Goal: Task Accomplishment & Management: Manage account settings

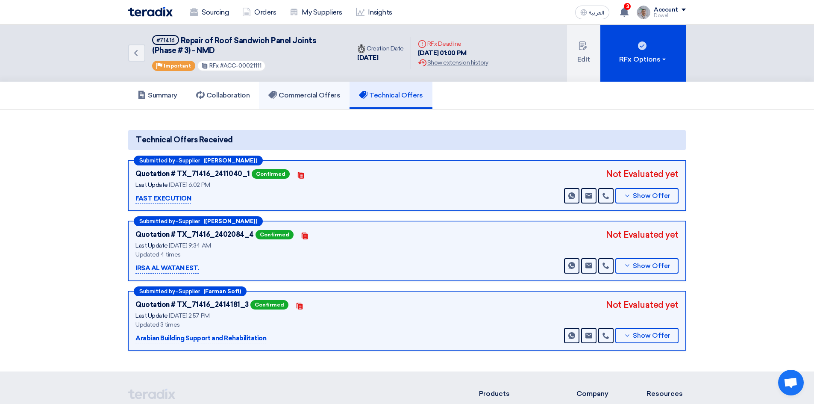
drag, startPoint x: 0, startPoint y: 0, endPoint x: 317, endPoint y: 91, distance: 329.7
click at [316, 91] on h5 "Commercial Offers" at bounding box center [304, 95] width 72 height 9
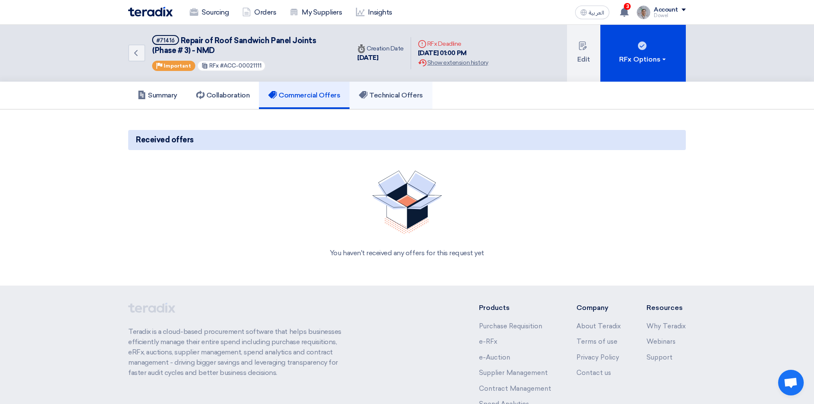
click at [389, 94] on h5 "Technical Offers" at bounding box center [391, 95] width 64 height 9
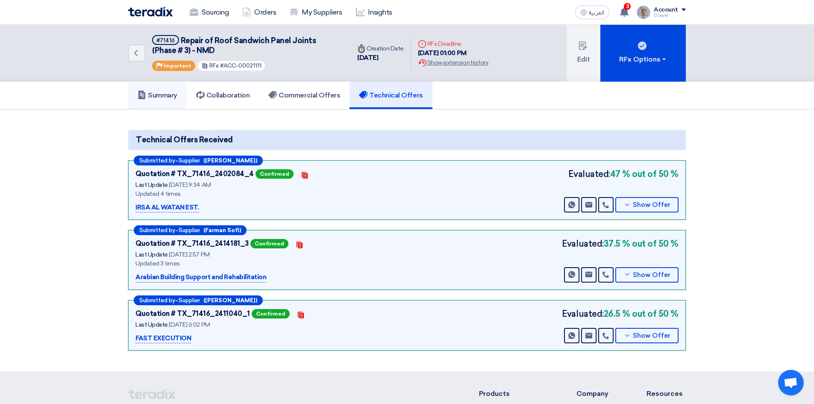
click at [156, 96] on h5 "Summary" at bounding box center [158, 95] width 40 height 9
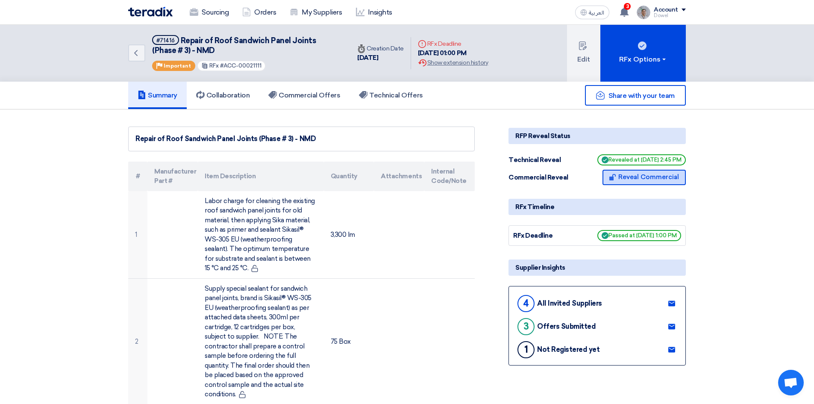
click at [648, 177] on button "Reveal Commercial" at bounding box center [644, 177] width 83 height 15
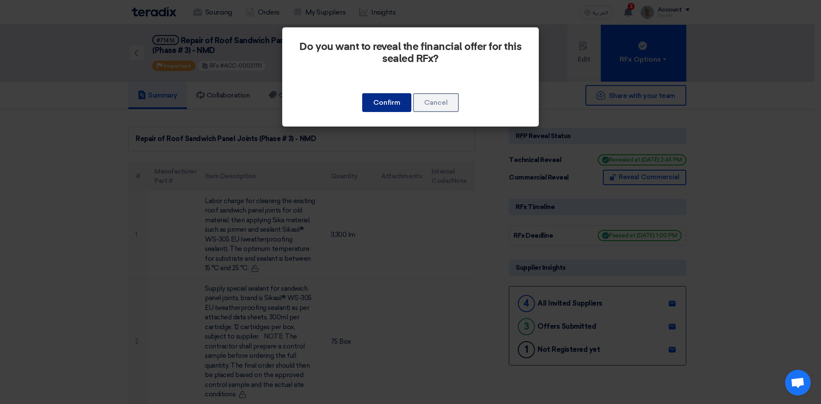
click at [385, 96] on button "Confirm" at bounding box center [386, 102] width 49 height 19
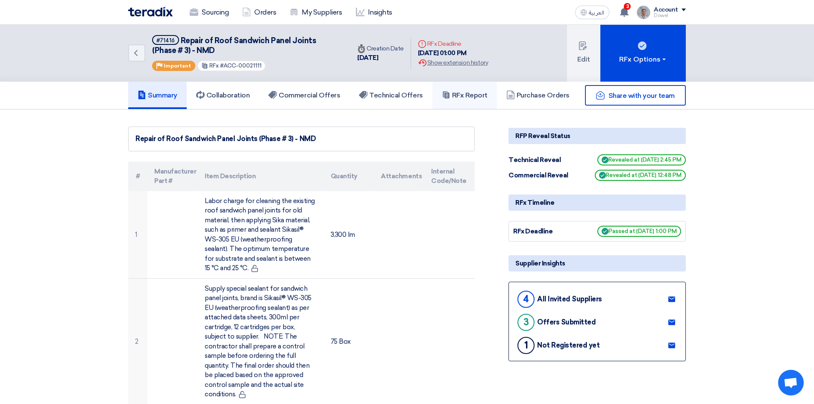
click at [466, 95] on h5 "RFx Report" at bounding box center [465, 95] width 46 height 9
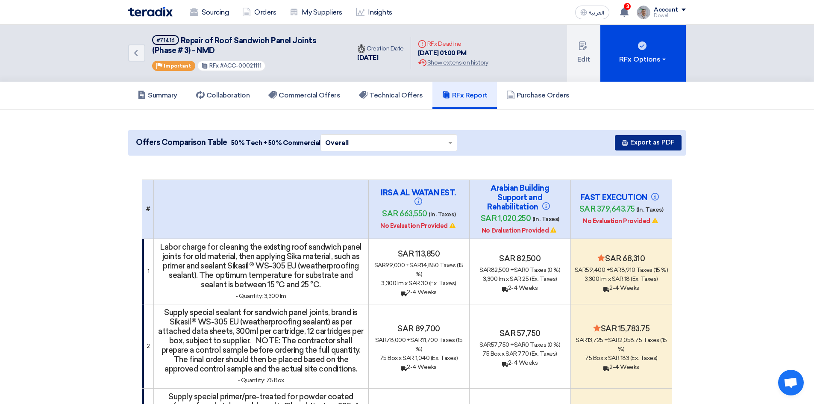
click at [650, 144] on button "Export as PDF" at bounding box center [648, 142] width 67 height 15
drag, startPoint x: 175, startPoint y: 41, endPoint x: 154, endPoint y: 38, distance: 21.2
click at [154, 38] on span "#71416" at bounding box center [165, 40] width 27 height 10
copy div "#71416"
drag, startPoint x: 181, startPoint y: 39, endPoint x: 191, endPoint y: 50, distance: 14.8
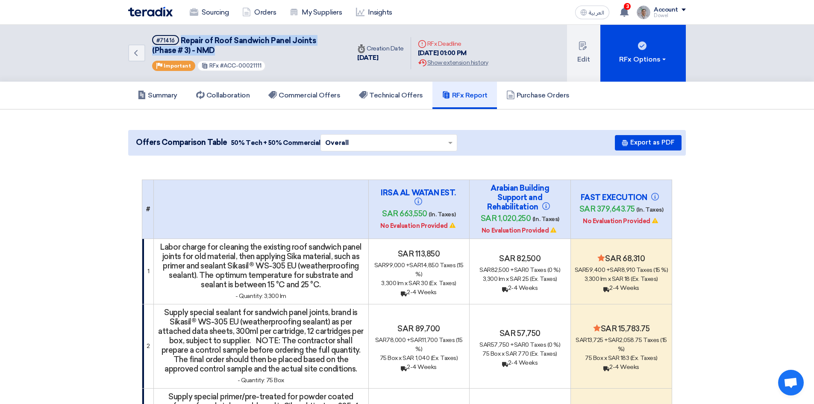
click at [191, 50] on h5 "#71416 Repair of Roof Sandwich Panel Joints (Phase # 3) - NMD" at bounding box center [246, 45] width 188 height 21
copy span "Repair of Roof Sandwich Panel Joints (Phase # 3) - NMD"
click at [216, 10] on link "Sourcing" at bounding box center [209, 12] width 53 height 19
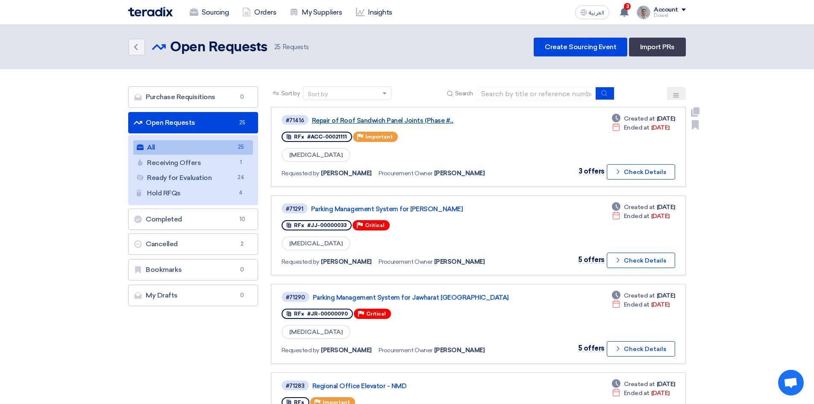
click at [385, 121] on link "Repair of Roof Sandwich Panel Joints (Phase #..." at bounding box center [419, 121] width 214 height 8
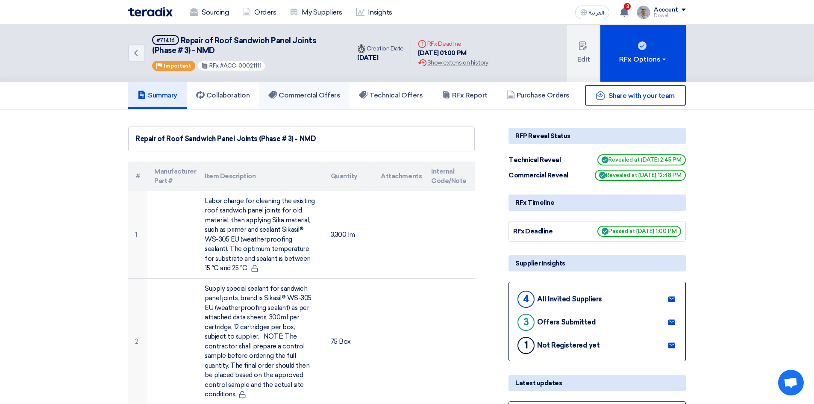
click at [322, 90] on link "Commercial Offers" at bounding box center [304, 95] width 91 height 27
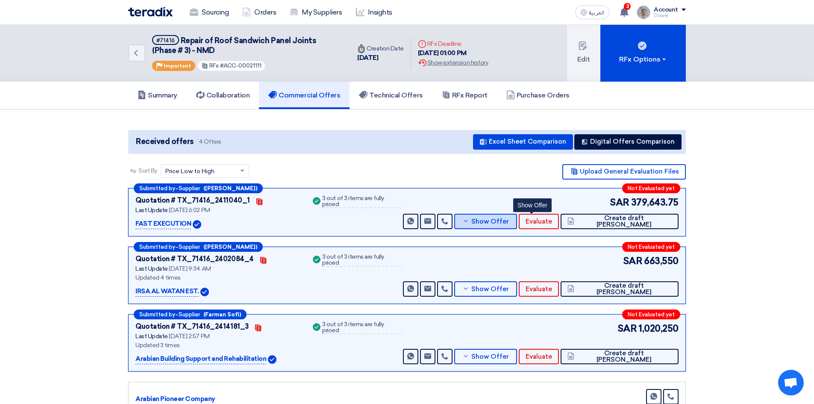
drag, startPoint x: 539, startPoint y: 224, endPoint x: 533, endPoint y: 226, distance: 6.8
click at [509, 224] on span "Show Offer" at bounding box center [490, 221] width 38 height 6
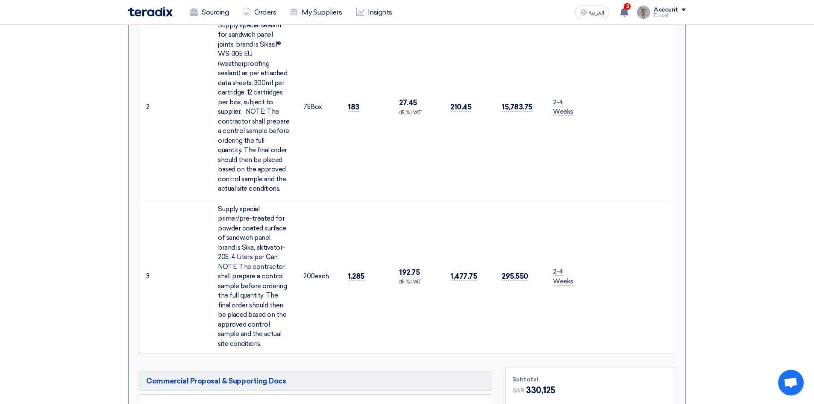
scroll to position [641, 0]
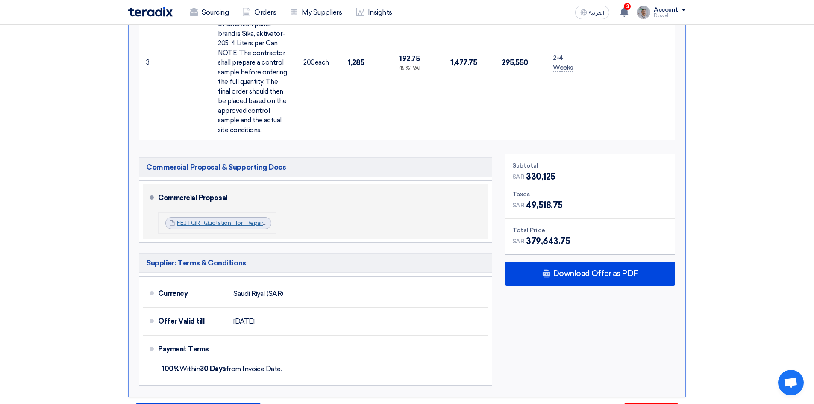
click at [214, 219] on link "FEJTQR_Quotation_for_Repair_Sandwich_Panel_at_Nakheel_Mall__Dammam_175812129422…" at bounding box center [313, 222] width 272 height 7
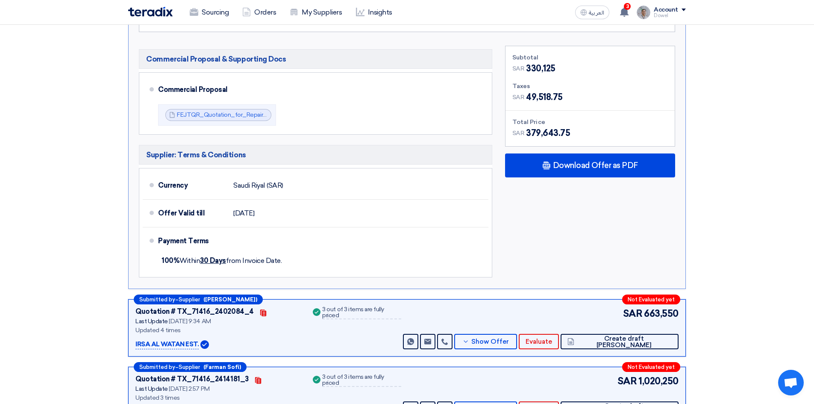
scroll to position [812, 0]
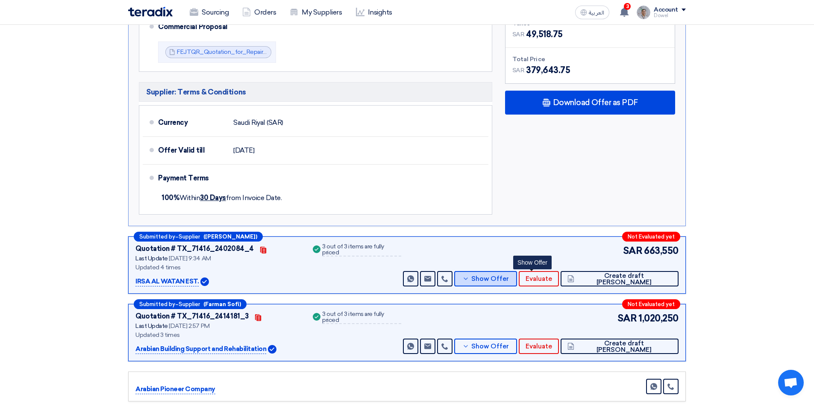
drag, startPoint x: 532, startPoint y: 258, endPoint x: 523, endPoint y: 263, distance: 10.5
click at [509, 276] on span "Show Offer" at bounding box center [490, 279] width 38 height 6
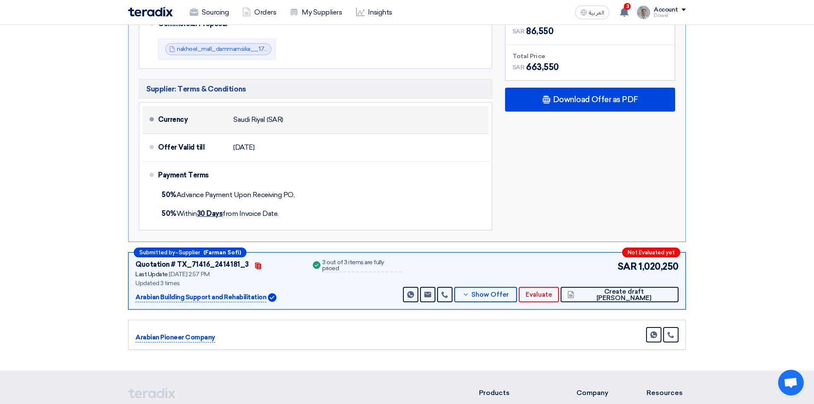
scroll to position [769, 0]
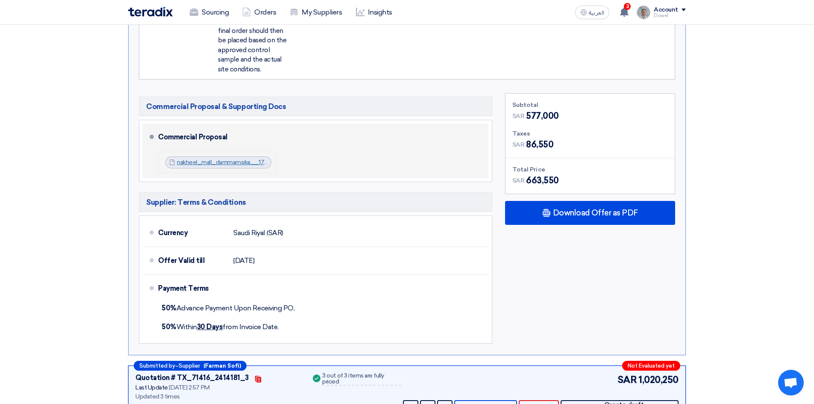
click at [213, 159] on link "nakheel_mall_dammamsika__1758706748859.pdf" at bounding box center [245, 162] width 137 height 7
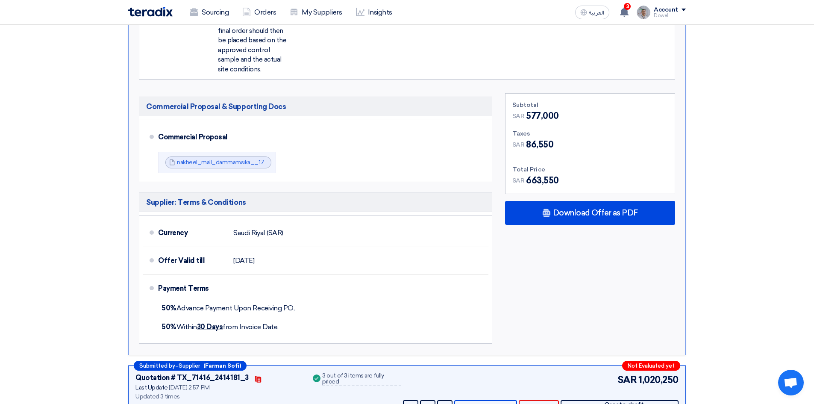
scroll to position [983, 0]
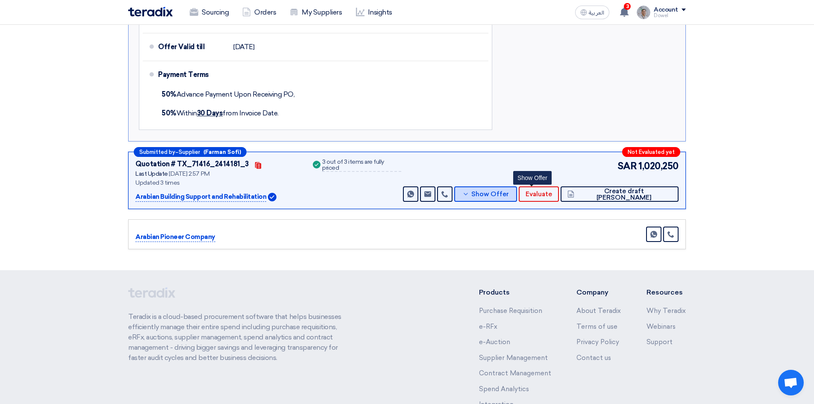
click at [509, 191] on span "Show Offer" at bounding box center [490, 194] width 38 height 6
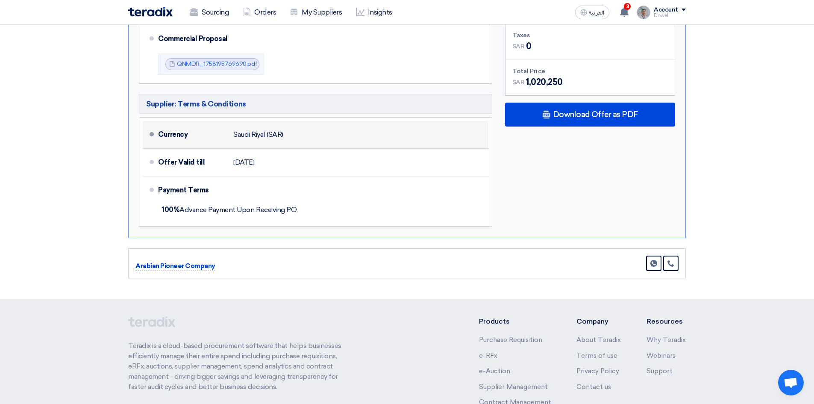
scroll to position [855, 0]
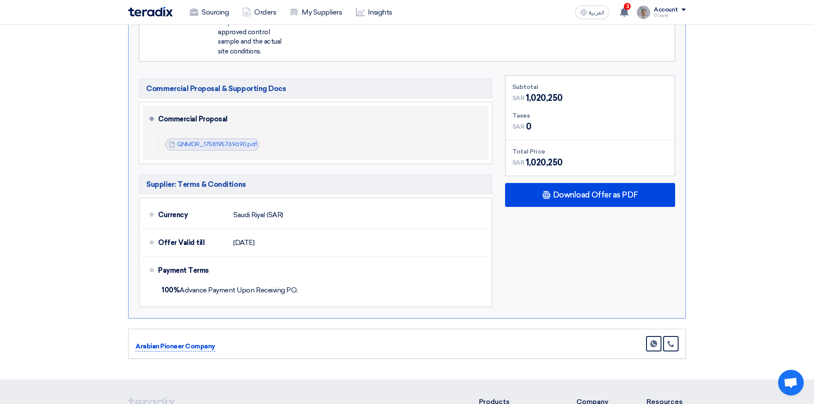
click at [215, 138] on div "QNMDR_1758195769690.pdf QNMDR_1758195769690.pdf" at bounding box center [212, 144] width 94 height 12
click at [212, 141] on link "QNMDR_1758195769690.pdf" at bounding box center [217, 144] width 80 height 7
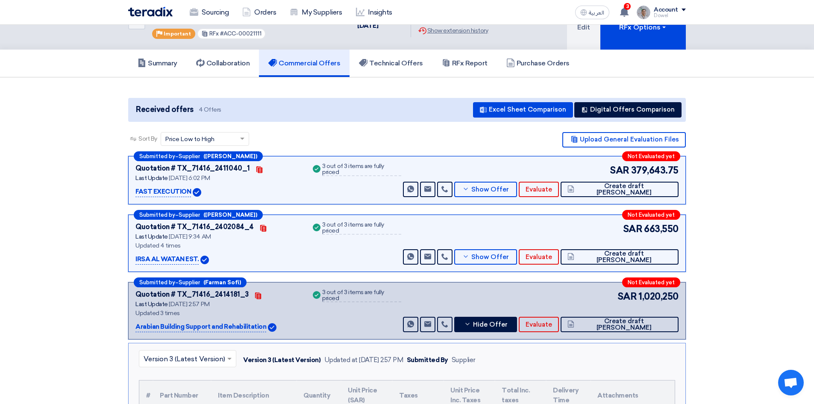
scroll to position [0, 0]
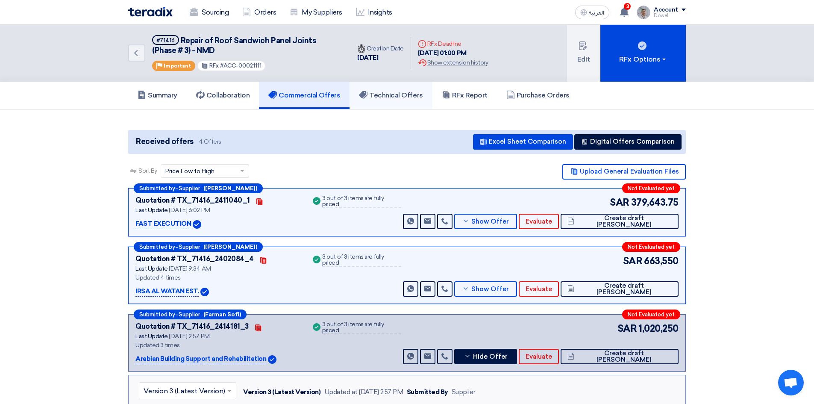
click at [395, 95] on h5 "Technical Offers" at bounding box center [391, 95] width 64 height 9
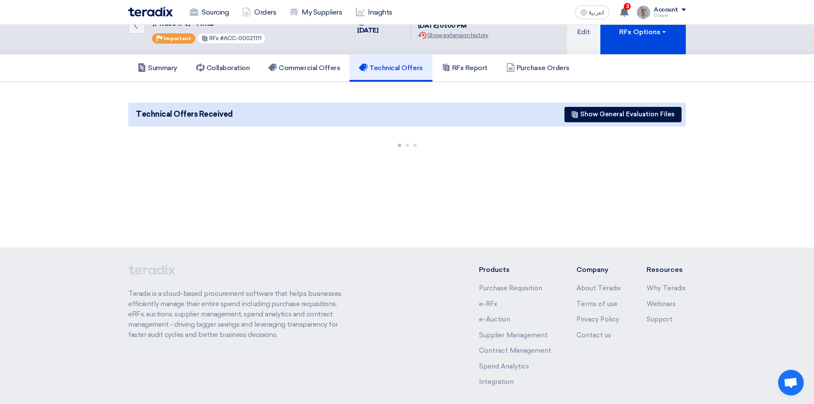
scroll to position [65, 0]
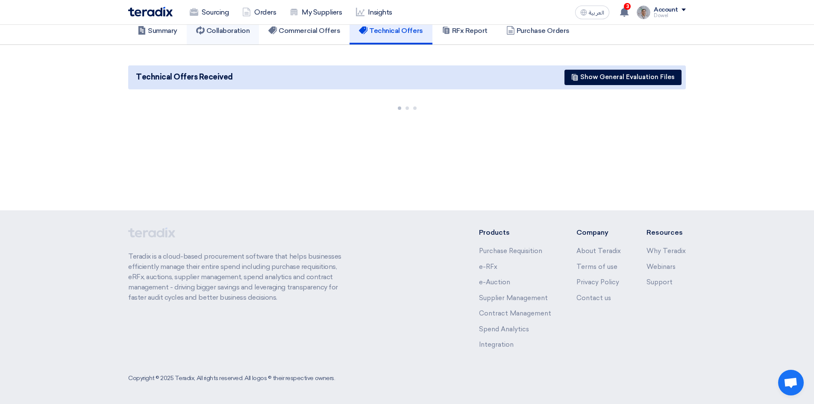
click at [226, 33] on h5 "Collaboration" at bounding box center [223, 31] width 54 height 9
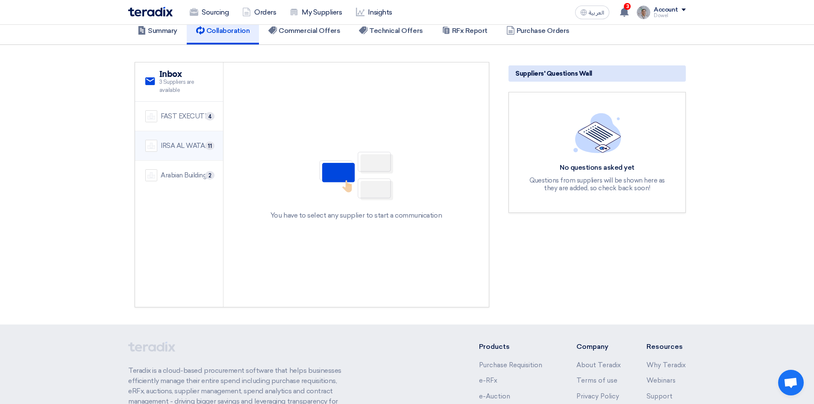
click at [183, 143] on div "IRSA AL WATAN EST." at bounding box center [187, 146] width 52 height 10
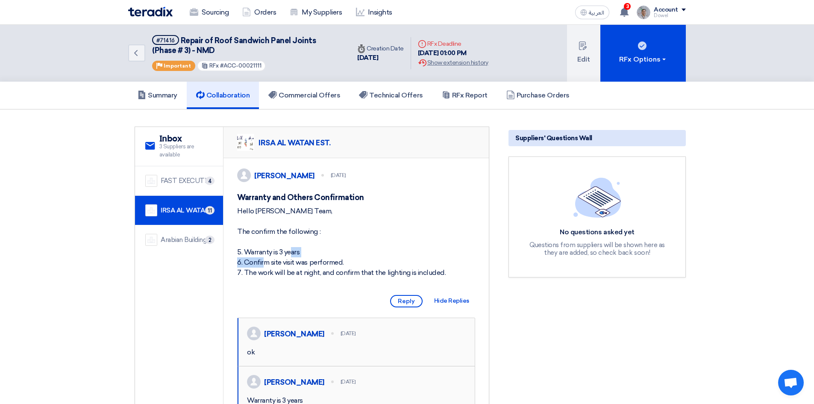
drag, startPoint x: 256, startPoint y: 260, endPoint x: 290, endPoint y: 259, distance: 34.2
click at [290, 259] on div "Hello [PERSON_NAME] Team, The confirm the following : 5. Warranty is 3 years 6.…" at bounding box center [356, 242] width 238 height 72
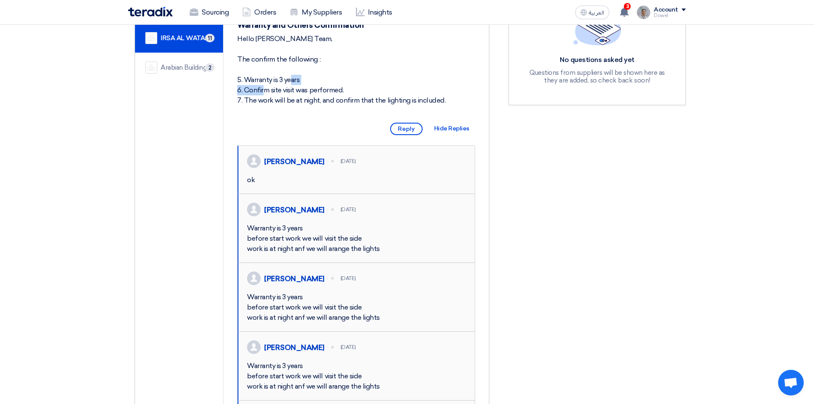
scroll to position [256, 0]
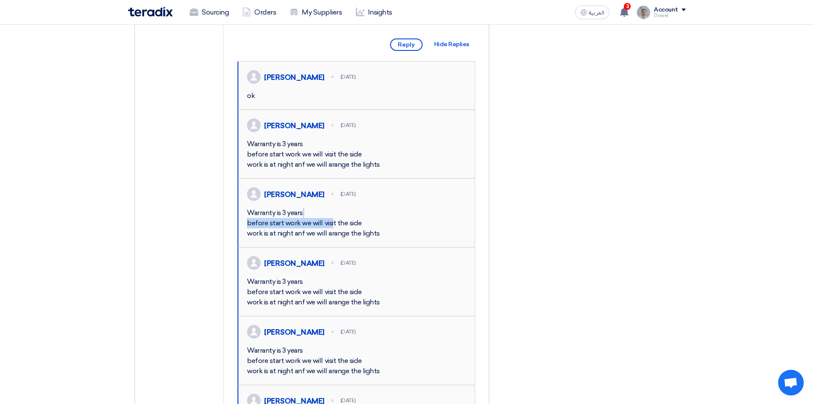
drag, startPoint x: 256, startPoint y: 254, endPoint x: 286, endPoint y: 259, distance: 30.4
click at [286, 239] on div "Warranty is 3 years before start work we will visit the side work is at night a…" at bounding box center [356, 223] width 219 height 31
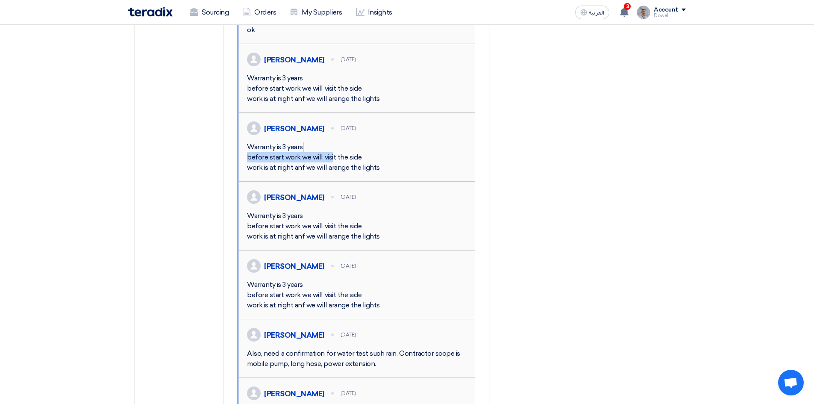
scroll to position [385, 0]
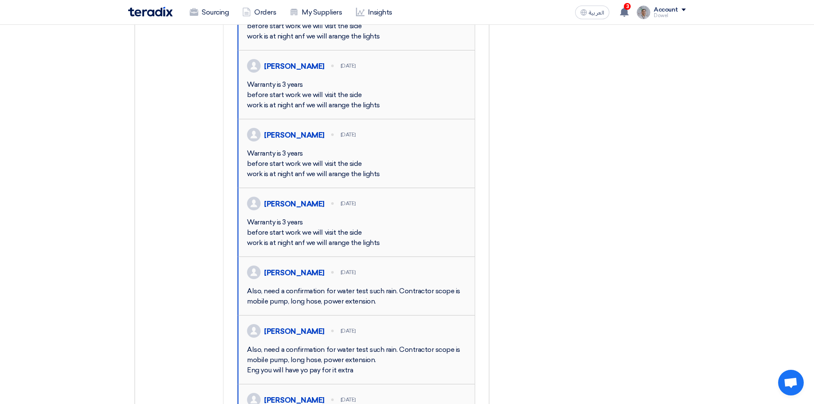
drag, startPoint x: 253, startPoint y: 205, endPoint x: 302, endPoint y: 213, distance: 49.8
click at [264, 179] on div "Warranty is 3 years before start work we will visit the side work is at night a…" at bounding box center [356, 163] width 219 height 31
drag, startPoint x: 302, startPoint y: 213, endPoint x: 299, endPoint y: 218, distance: 5.4
click at [301, 179] on div "Warranty is 3 years before start work we will visit the side work is at night a…" at bounding box center [356, 163] width 219 height 31
click at [278, 248] on div "Warranty is 3 years before start work we will visit the side work is at night a…" at bounding box center [356, 232] width 219 height 31
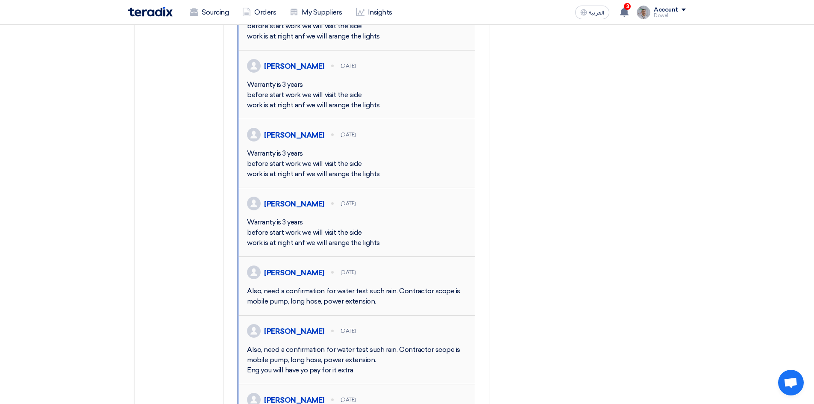
scroll to position [598, 0]
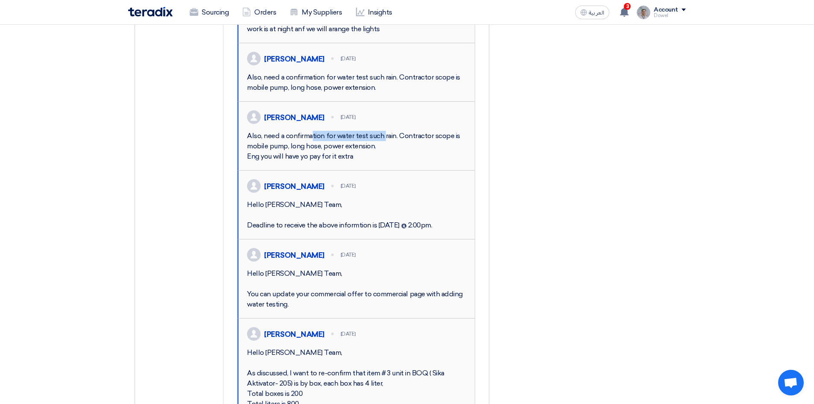
drag, startPoint x: 293, startPoint y: 218, endPoint x: 334, endPoint y: 219, distance: 41.5
click at [334, 162] on div "Also, need a confirmation for water test such rain. Contractor scope is mobile …" at bounding box center [356, 146] width 219 height 31
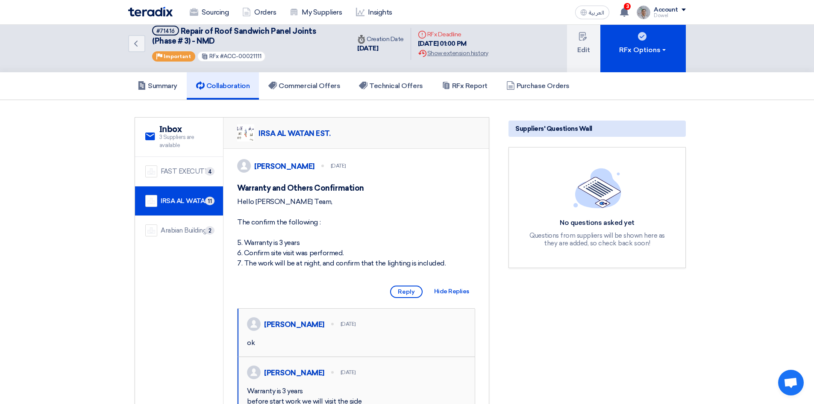
scroll to position [0, 0]
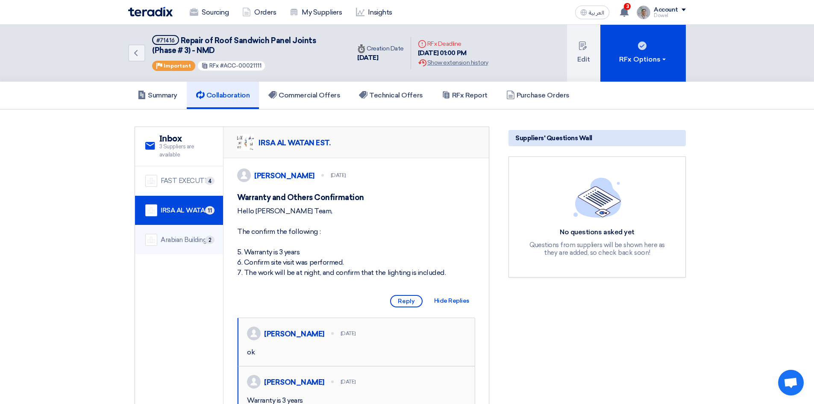
click at [180, 237] on div "Arabian Building Support and Rehabilitation" at bounding box center [187, 240] width 52 height 10
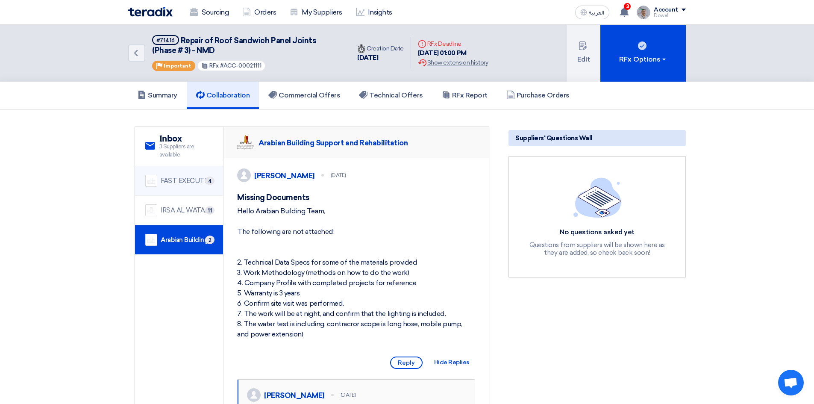
click at [182, 183] on div "FAST EXECUTION" at bounding box center [187, 181] width 52 height 10
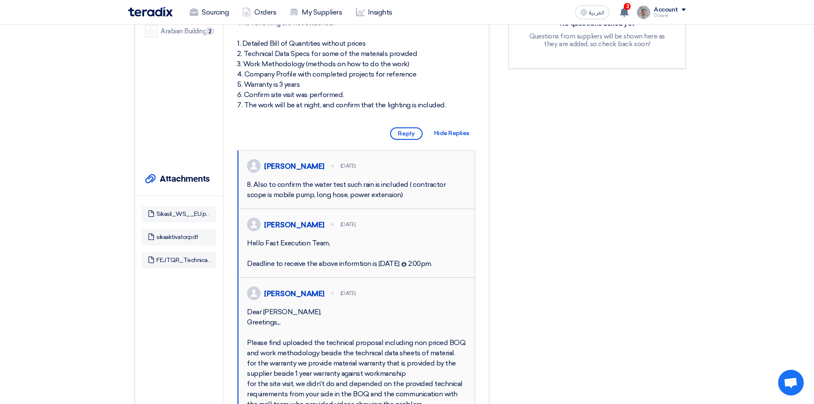
scroll to position [256, 0]
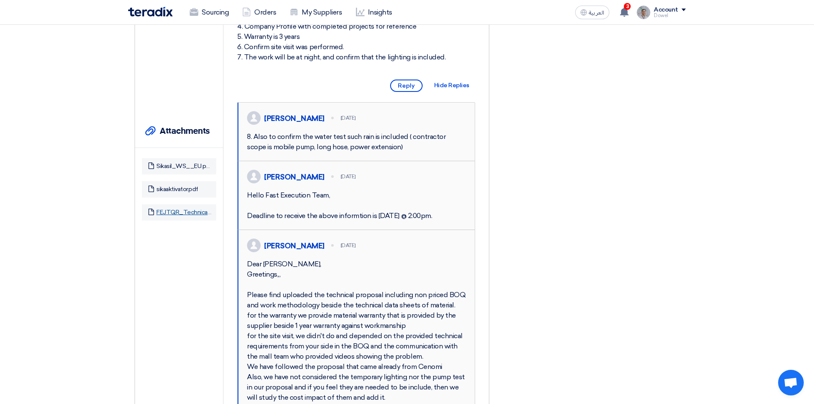
click at [189, 212] on link "FEJTQR_Technical_Proposal_Repair_Sandwich_Panel_at_Nakheel_Mall__Dammam.pdf" at bounding box center [184, 213] width 56 height 8
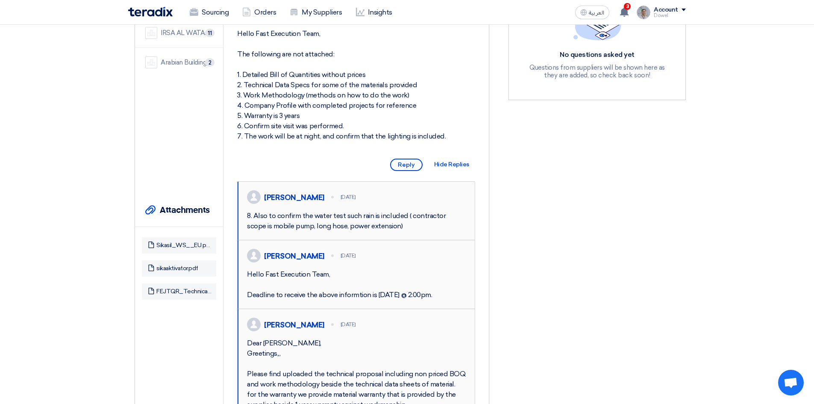
scroll to position [0, 0]
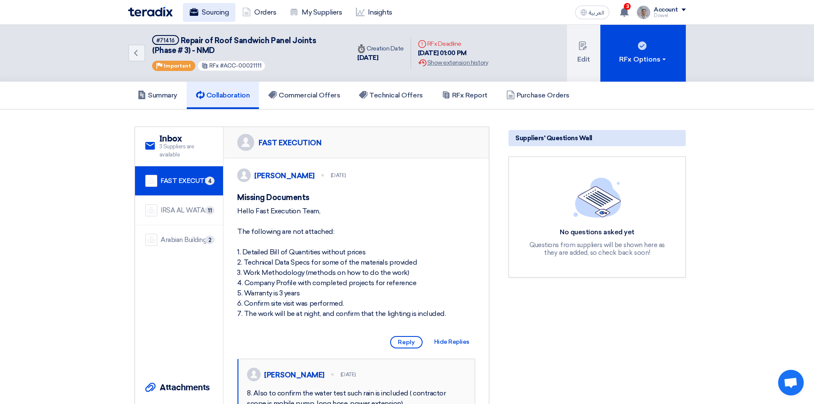
click at [212, 12] on link "Sourcing" at bounding box center [209, 12] width 53 height 19
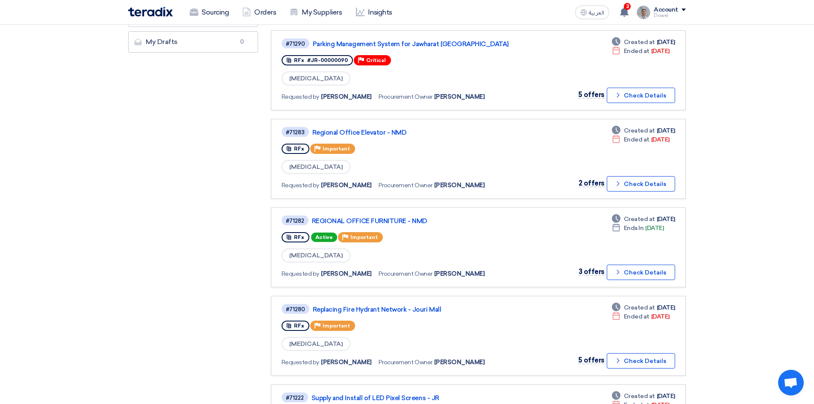
scroll to position [256, 0]
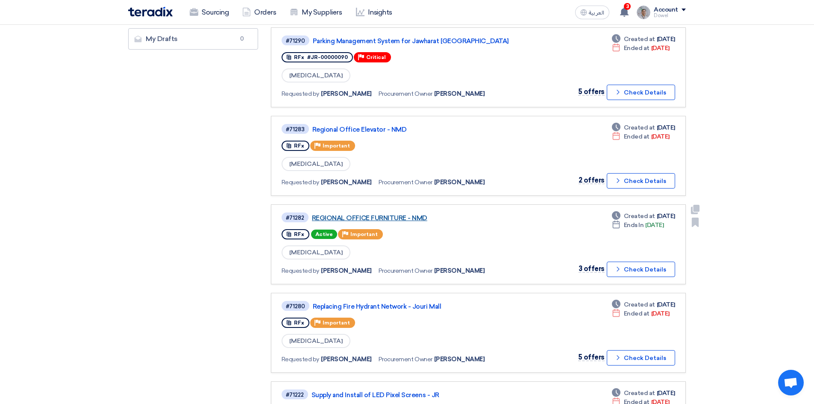
click at [375, 215] on link "REGIONAL OFFICE FURNITURE - NMD" at bounding box center [419, 218] width 214 height 8
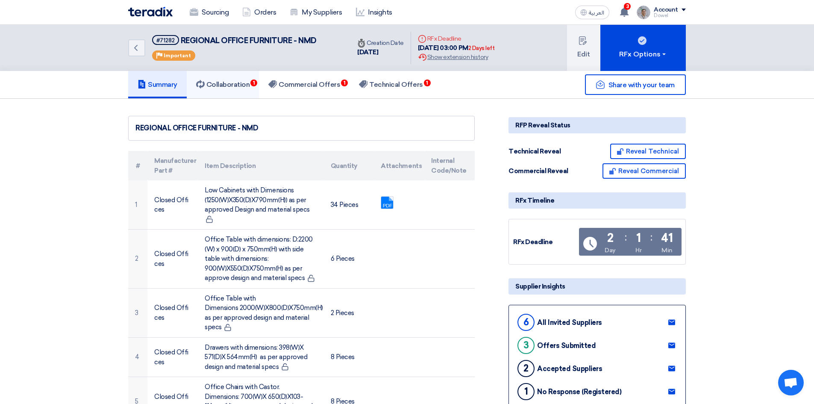
click at [243, 85] on h5 "Collaboration 1" at bounding box center [223, 84] width 54 height 9
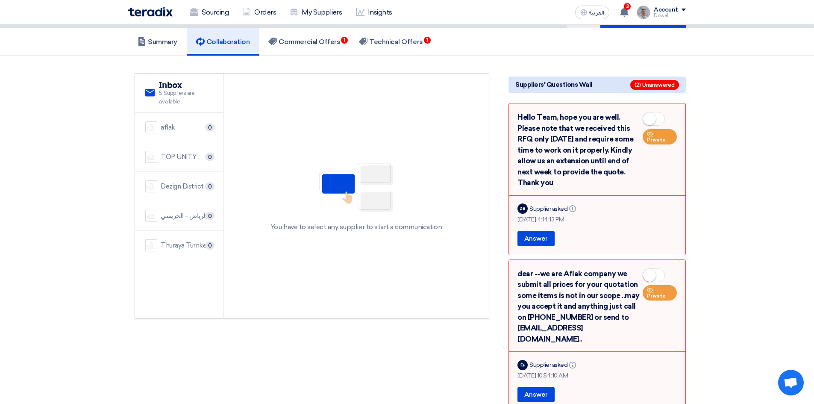
scroll to position [85, 0]
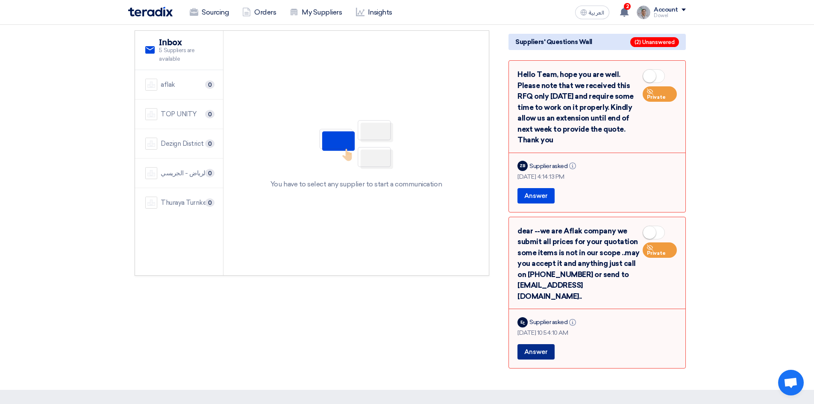
click at [536, 344] on button "Answer" at bounding box center [536, 351] width 37 height 15
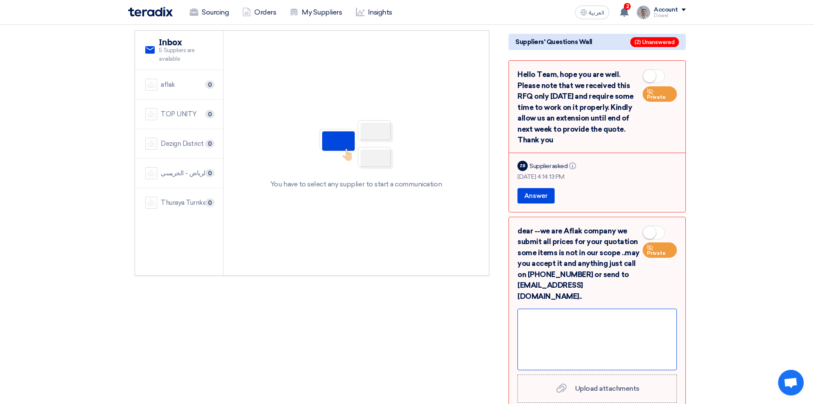
click at [537, 317] on div at bounding box center [597, 340] width 159 height 62
click at [527, 309] on div "This is still in evaluation stage. Will update you oince completed." at bounding box center [597, 340] width 159 height 62
click at [525, 309] on div "This is still in evaluation stage. Will update you ounce completed." at bounding box center [597, 340] width 159 height 62
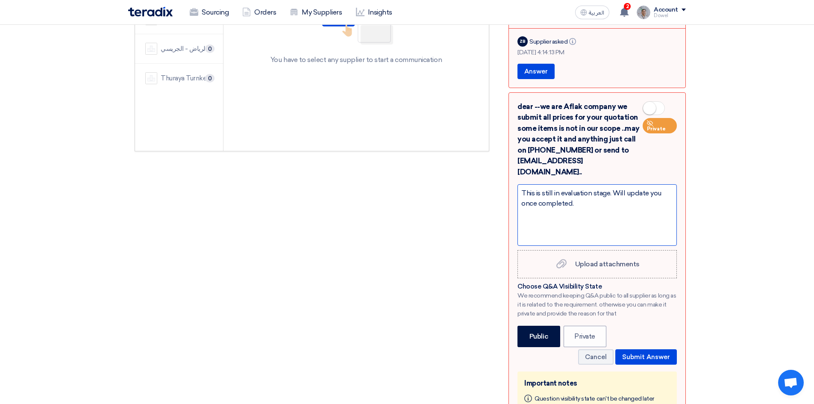
scroll to position [214, 0]
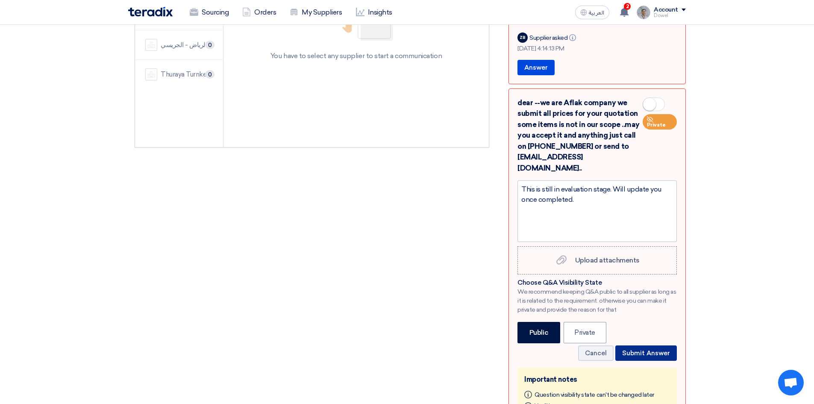
click at [645, 345] on button "Submit Answer" at bounding box center [647, 352] width 62 height 15
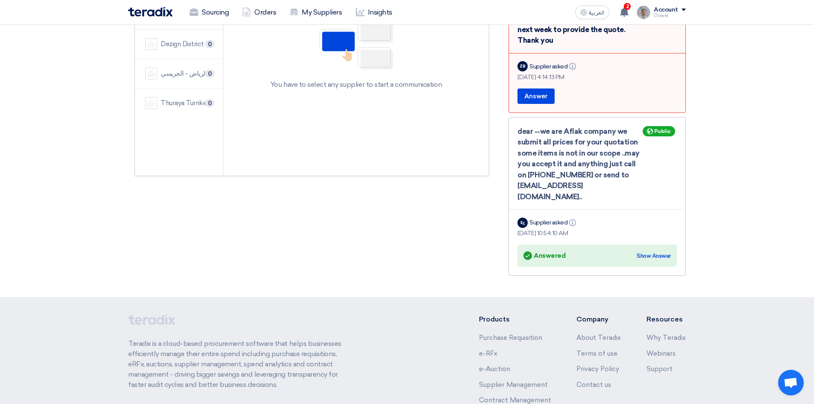
scroll to position [85, 0]
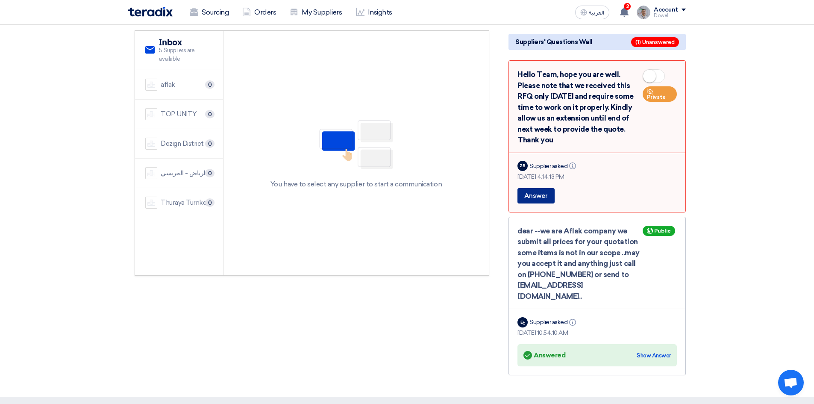
click at [539, 188] on button "Answer" at bounding box center [536, 195] width 37 height 15
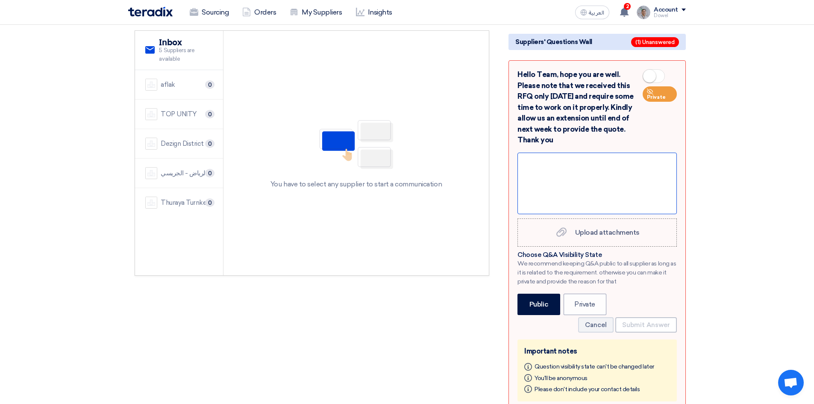
click at [553, 163] on div at bounding box center [597, 184] width 159 height 62
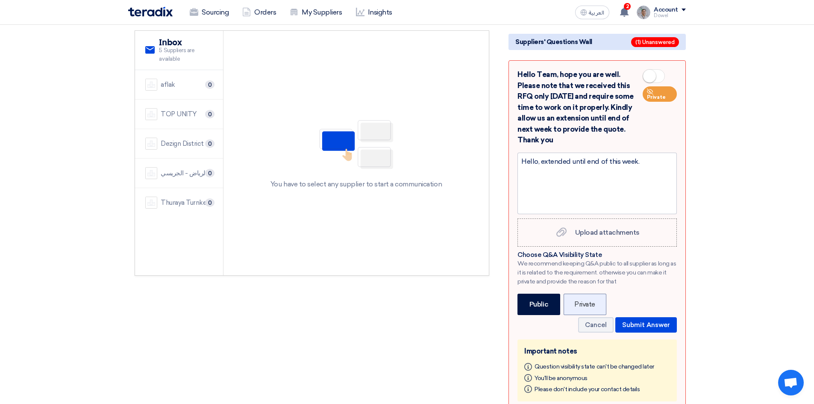
click at [586, 294] on label "Private" at bounding box center [585, 304] width 43 height 21
click at [580, 301] on input "Private" at bounding box center [577, 304] width 6 height 6
radio input "true"
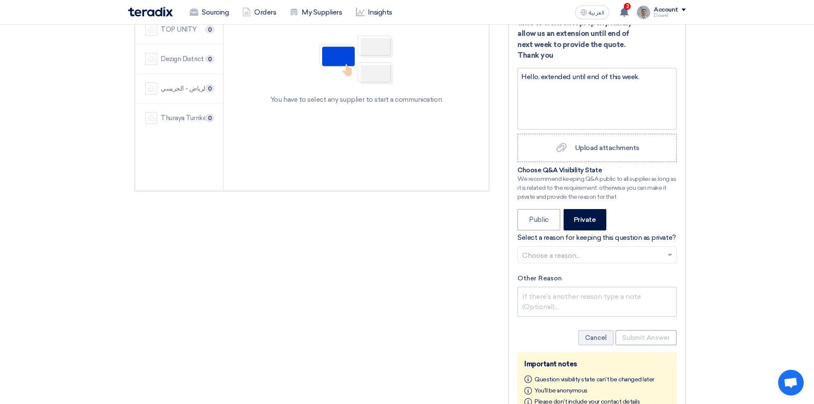
scroll to position [171, 0]
click at [669, 253] on span at bounding box center [670, 254] width 4 height 3
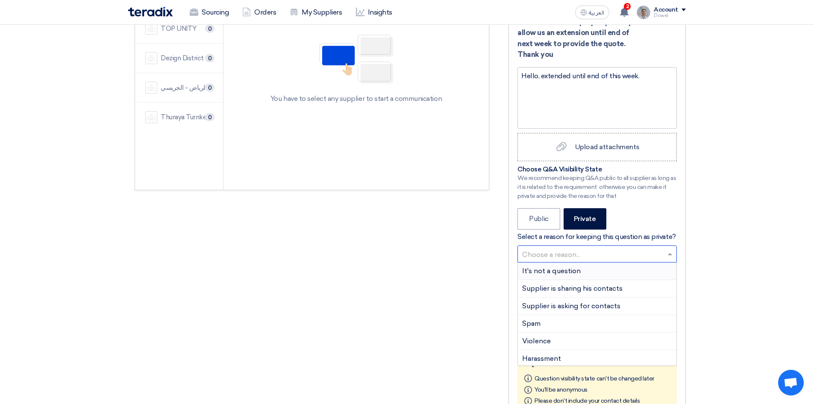
scroll to position [318, 0]
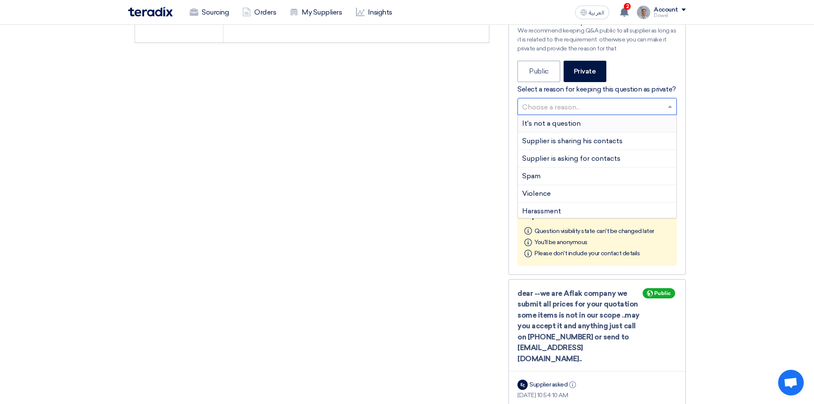
click at [546, 119] on span "It's not a question" at bounding box center [551, 123] width 59 height 8
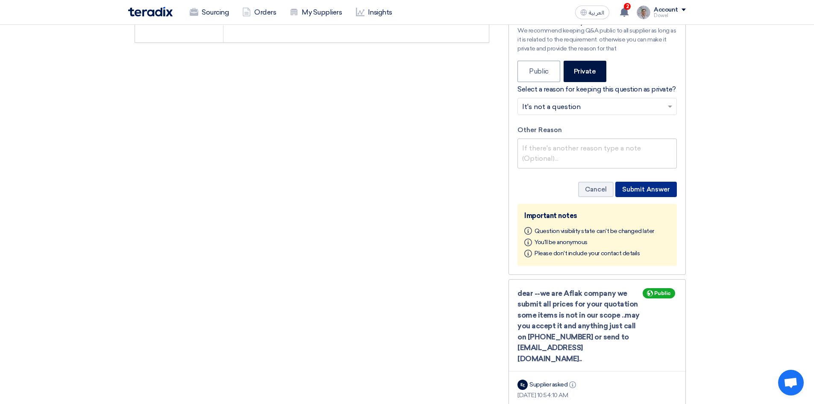
click at [644, 182] on button "Submit Answer" at bounding box center [647, 189] width 62 height 15
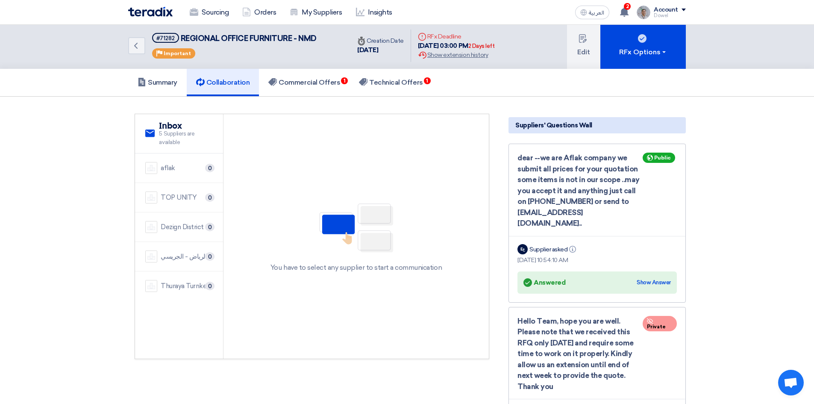
scroll to position [0, 0]
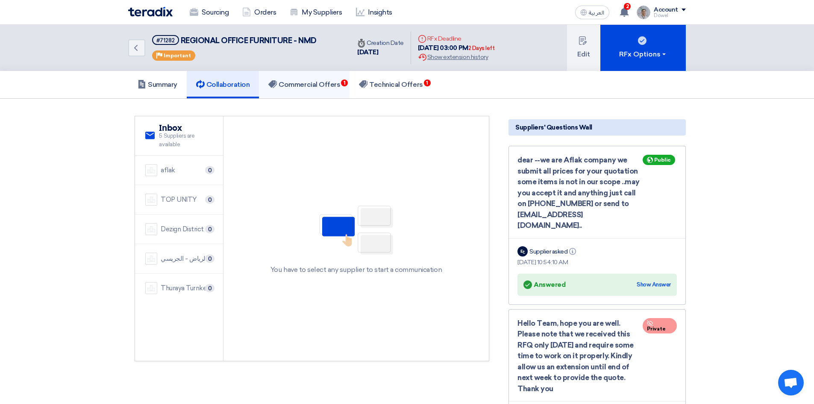
click at [311, 85] on h5 "Commercial Offers 1" at bounding box center [304, 84] width 72 height 9
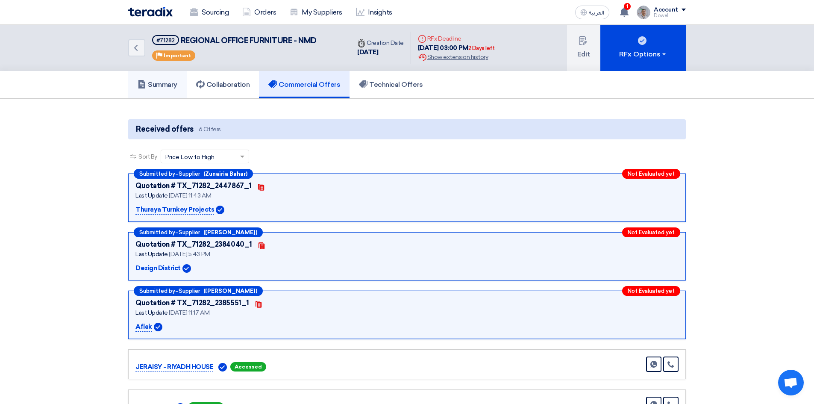
click at [164, 82] on h5 "Summary" at bounding box center [158, 84] width 40 height 9
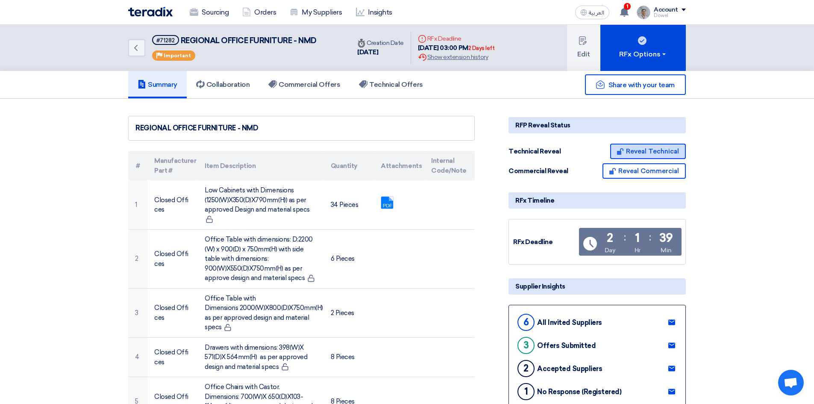
click at [645, 151] on button "Reveal Technical" at bounding box center [648, 151] width 76 height 15
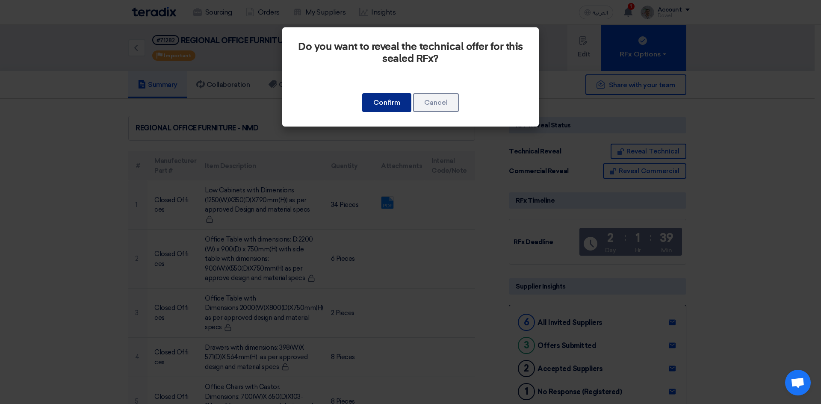
click at [386, 106] on button "Confirm" at bounding box center [386, 102] width 49 height 19
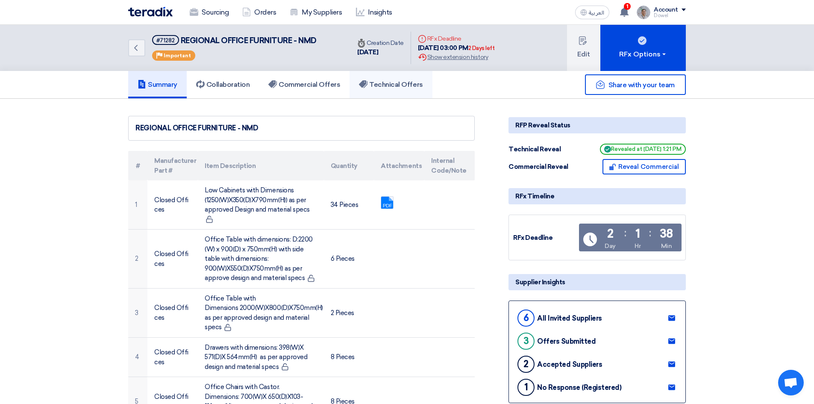
click at [392, 86] on h5 "Technical Offers" at bounding box center [391, 84] width 64 height 9
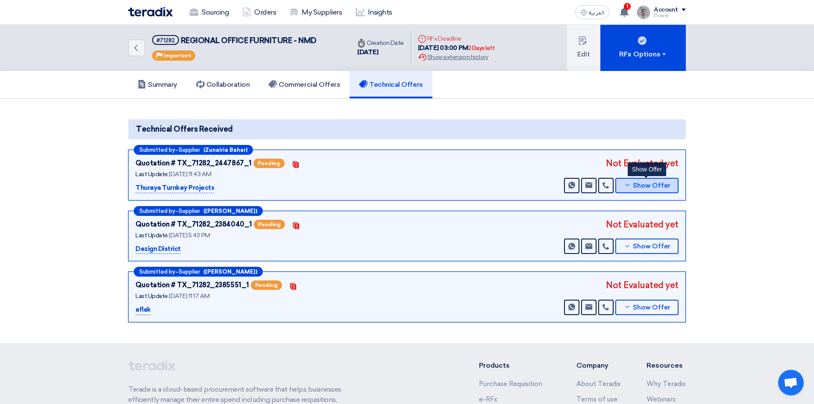
click at [644, 185] on span "Show Offer" at bounding box center [652, 186] width 38 height 6
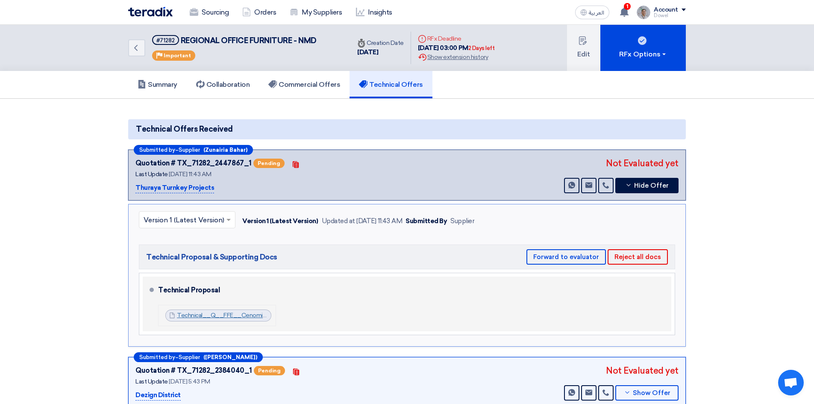
click at [212, 313] on link "Technical__Q__FFE__Cenomi_Centres_1759221625080.PDF" at bounding box center [262, 315] width 170 height 7
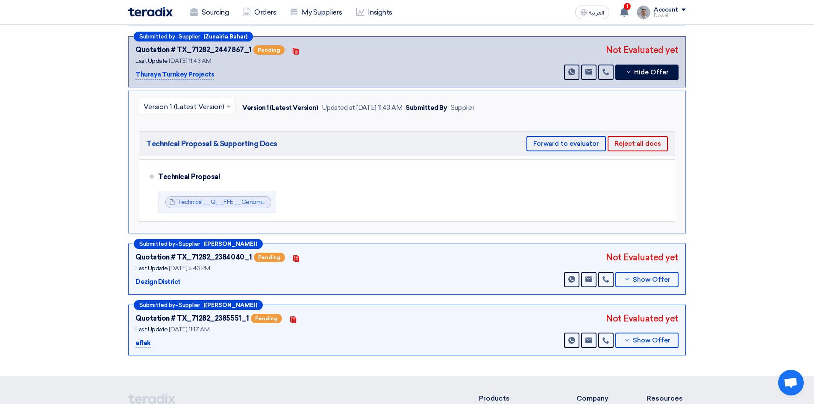
scroll to position [128, 0]
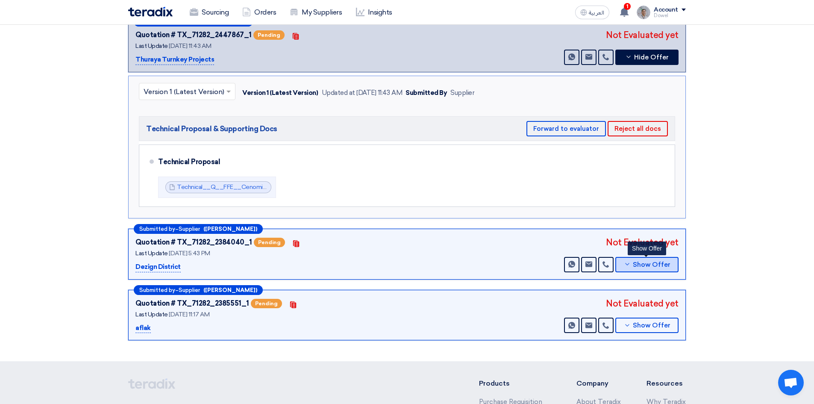
click at [650, 271] on button "Show Offer" at bounding box center [647, 264] width 63 height 15
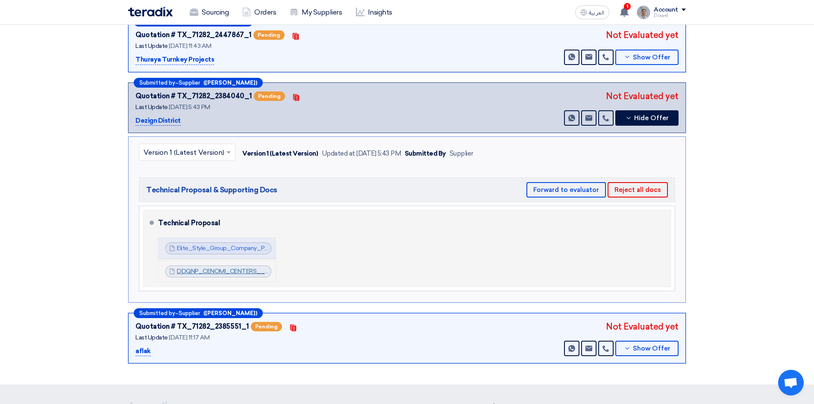
click at [217, 272] on link "DDQNP_CENOMI_CENTERS__Arabian_Centers_Co_1757514272678.pdf" at bounding box center [278, 271] width 202 height 7
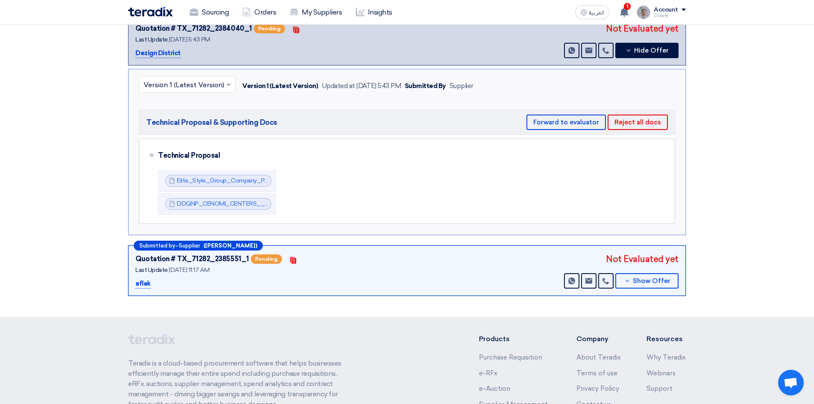
scroll to position [256, 0]
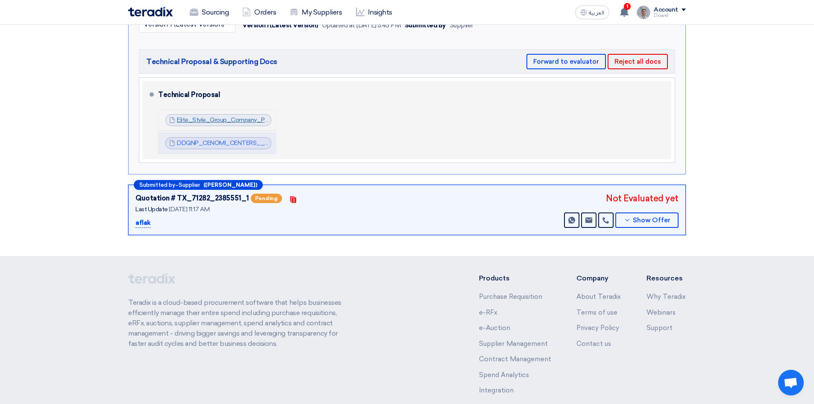
click at [223, 120] on link "Elite_Style_Group_Company_Profile_1757514261982.pdf" at bounding box center [255, 119] width 157 height 7
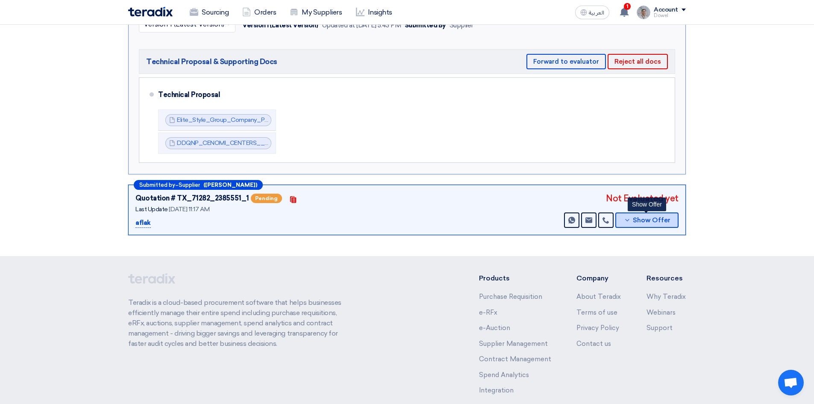
click at [637, 221] on span "Show Offer" at bounding box center [652, 220] width 38 height 6
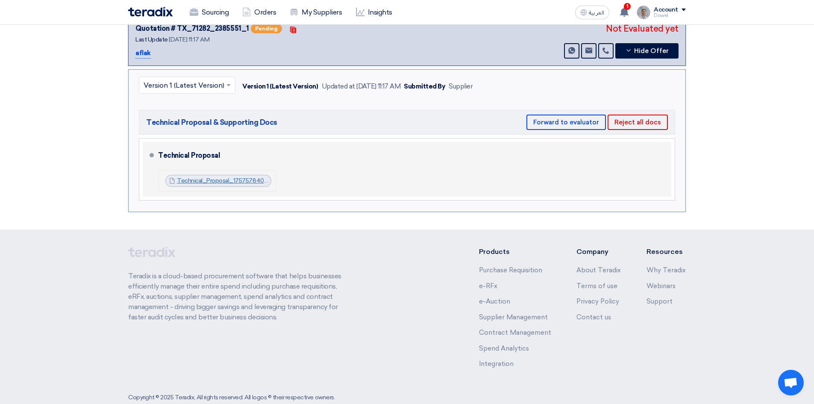
click at [221, 182] on link "Technical_Proposal_1757578405984.pdf" at bounding box center [233, 180] width 112 height 7
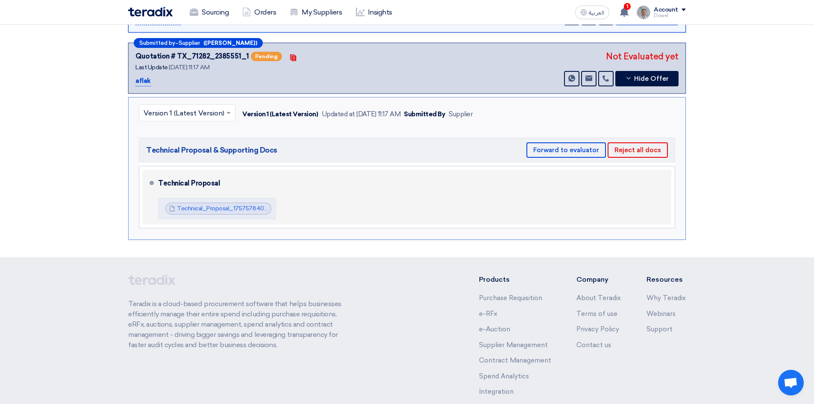
scroll to position [214, 0]
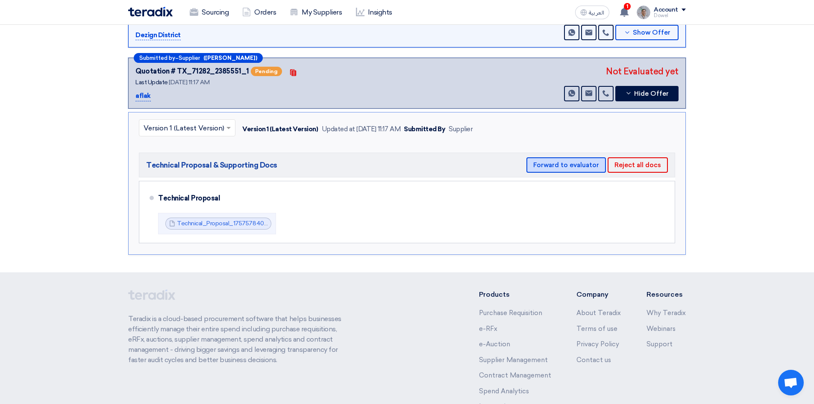
click at [566, 165] on button "Forward to evaluator" at bounding box center [567, 164] width 80 height 15
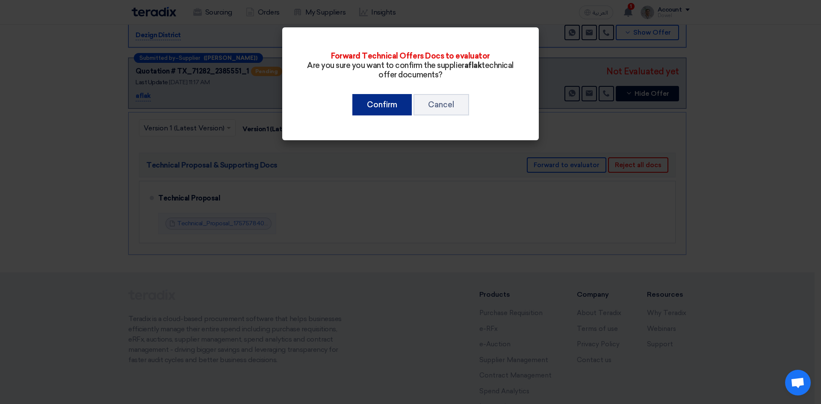
click at [386, 103] on button "Confirm" at bounding box center [381, 104] width 59 height 21
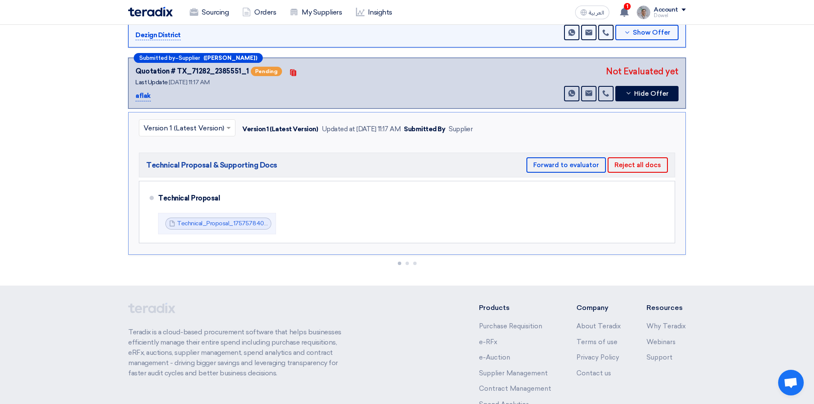
scroll to position [171, 0]
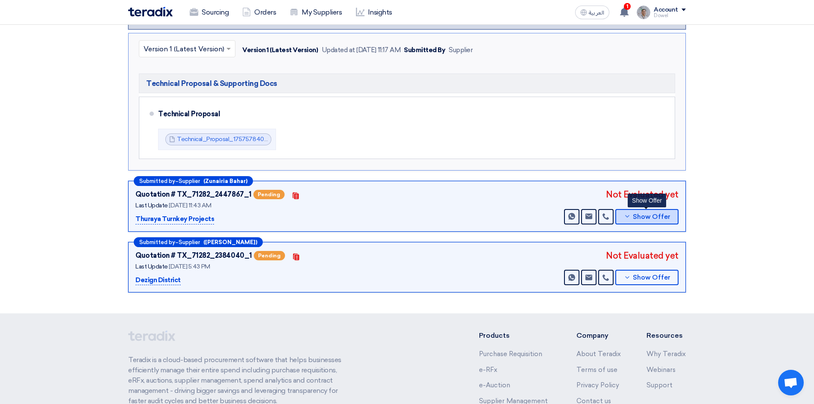
click at [642, 215] on span "Show Offer" at bounding box center [652, 217] width 38 height 6
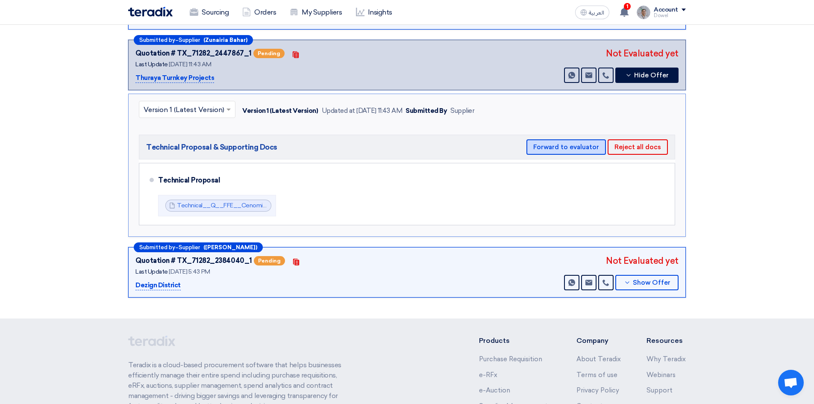
click at [556, 147] on button "Forward to evaluator" at bounding box center [567, 146] width 80 height 15
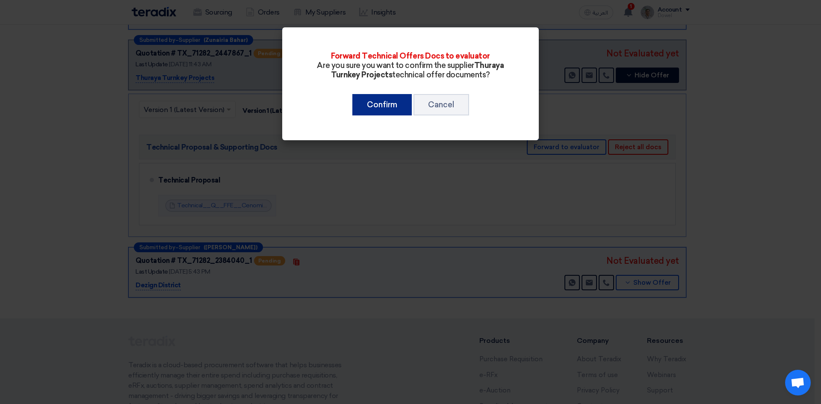
click at [383, 103] on button "Confirm" at bounding box center [381, 104] width 59 height 21
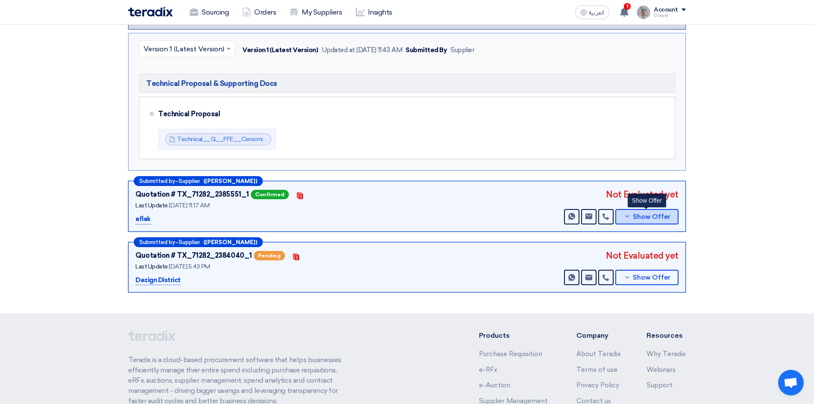
drag, startPoint x: 637, startPoint y: 218, endPoint x: 633, endPoint y: 219, distance: 4.5
click at [636, 218] on span "Show Offer" at bounding box center [652, 217] width 38 height 6
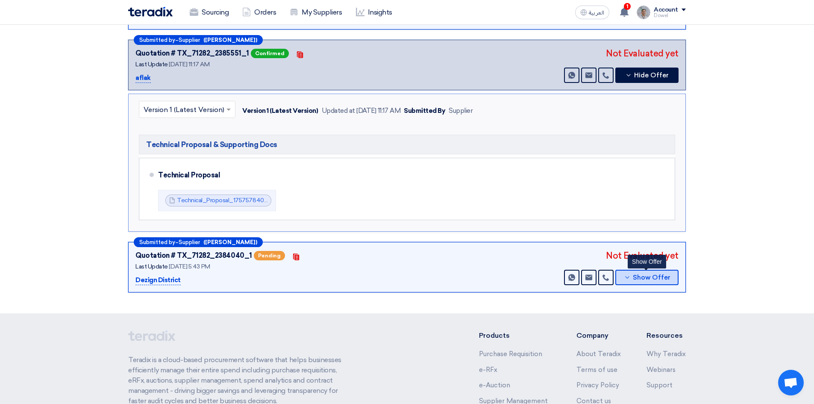
click at [642, 275] on span "Show Offer" at bounding box center [652, 277] width 38 height 6
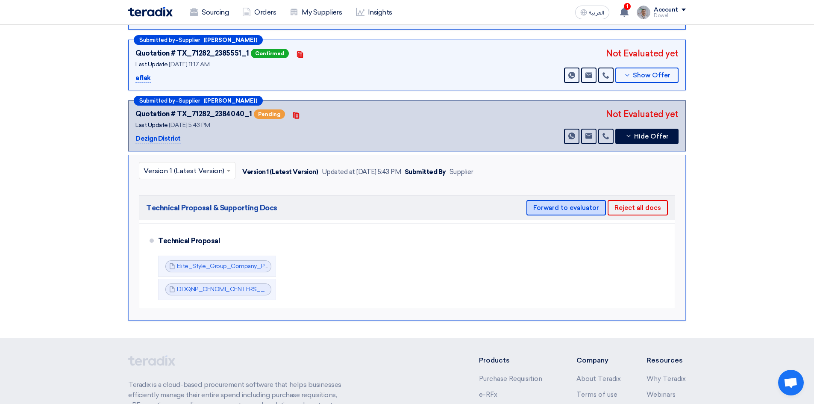
click at [560, 210] on button "Forward to evaluator" at bounding box center [567, 207] width 80 height 15
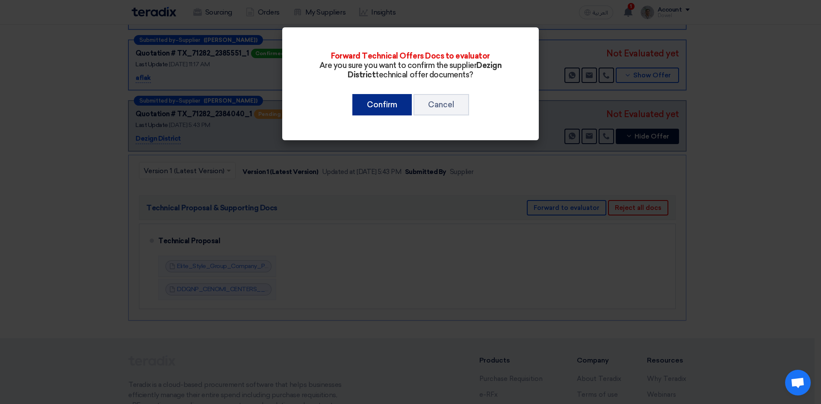
click at [379, 108] on button "Confirm" at bounding box center [381, 104] width 59 height 21
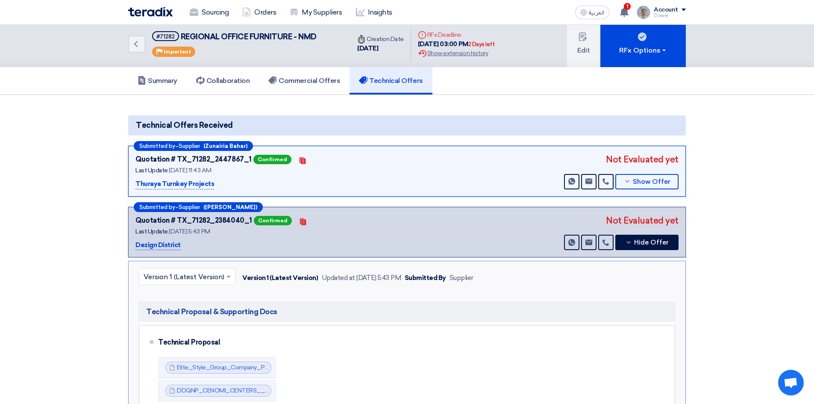
scroll to position [0, 0]
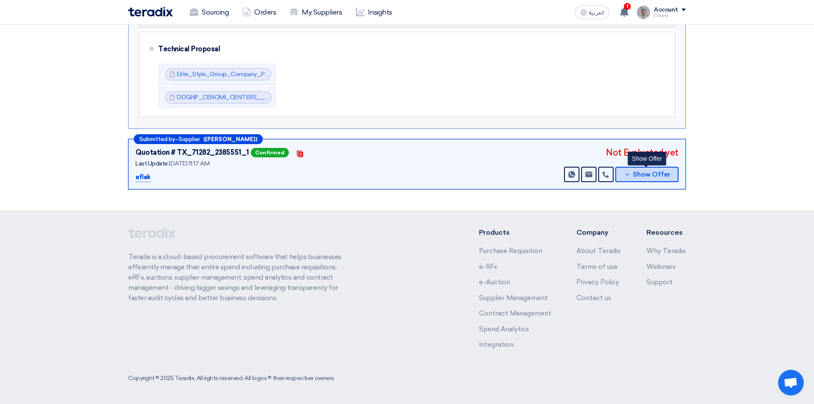
click at [638, 177] on span "Show Offer" at bounding box center [652, 174] width 38 height 6
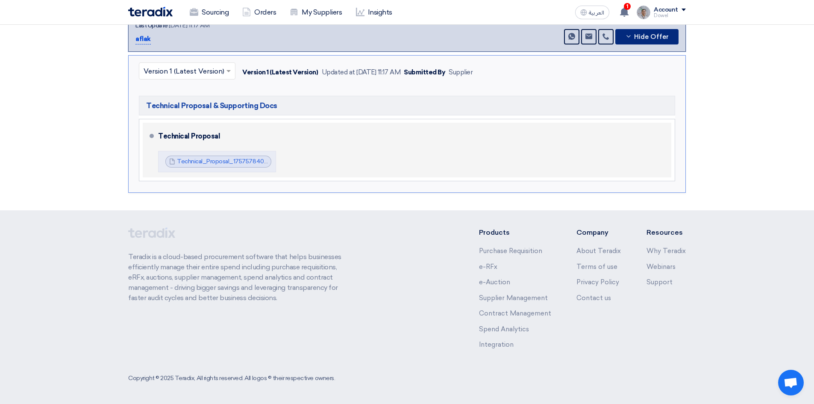
scroll to position [271, 0]
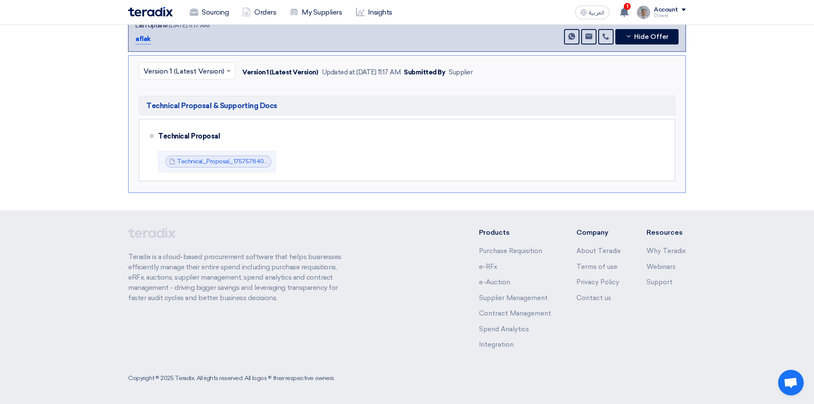
click at [716, 175] on section "Technical Offers Received Submitted by – Supplier (Zunairia Bahar) Quotation # …" at bounding box center [407, 19] width 814 height 382
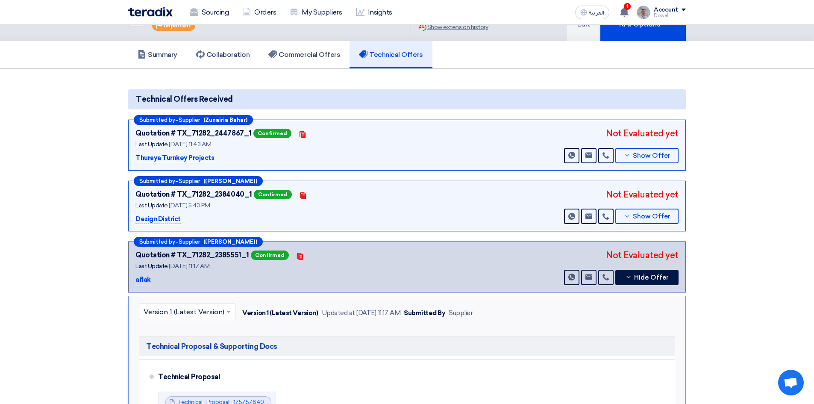
scroll to position [0, 0]
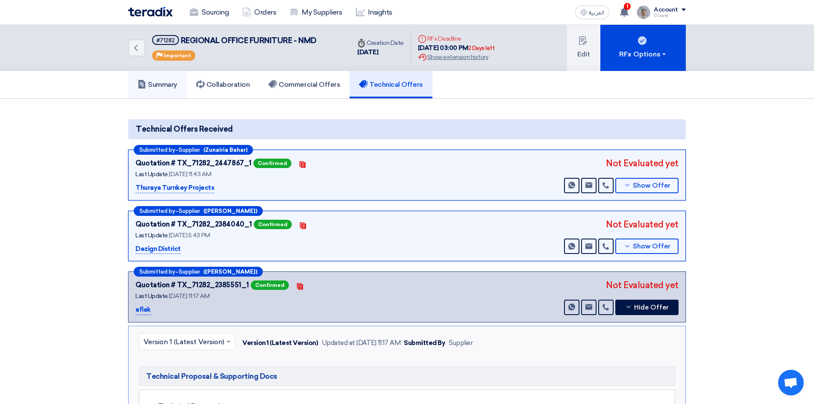
click at [171, 85] on h5 "Summary" at bounding box center [158, 84] width 40 height 9
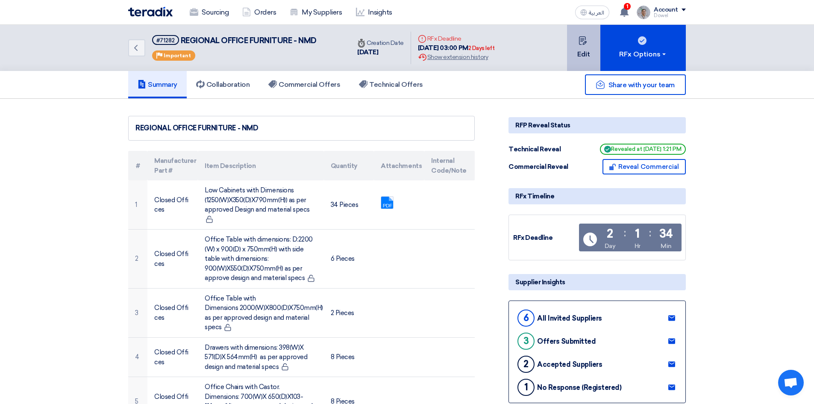
click at [586, 61] on button "Edit" at bounding box center [583, 48] width 33 height 46
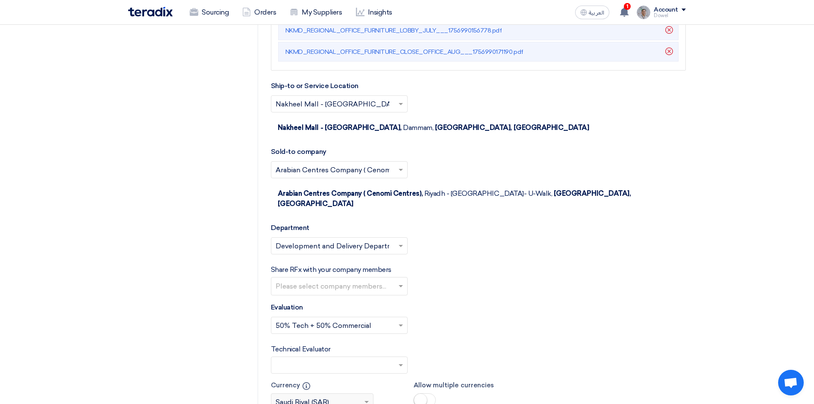
scroll to position [2821, 0]
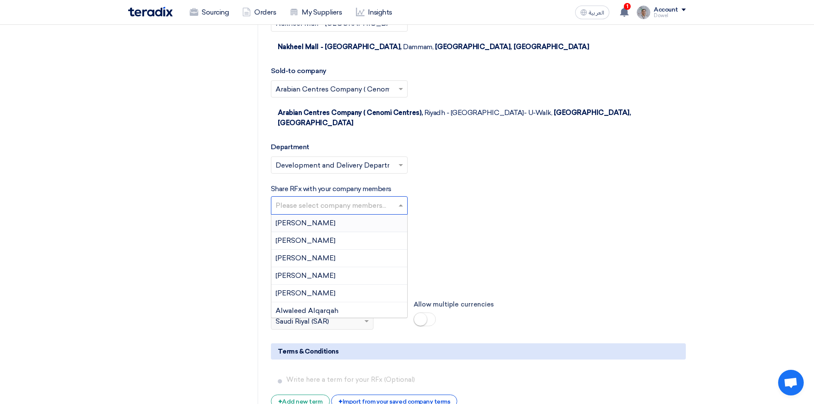
click at [406, 200] on span at bounding box center [402, 205] width 11 height 10
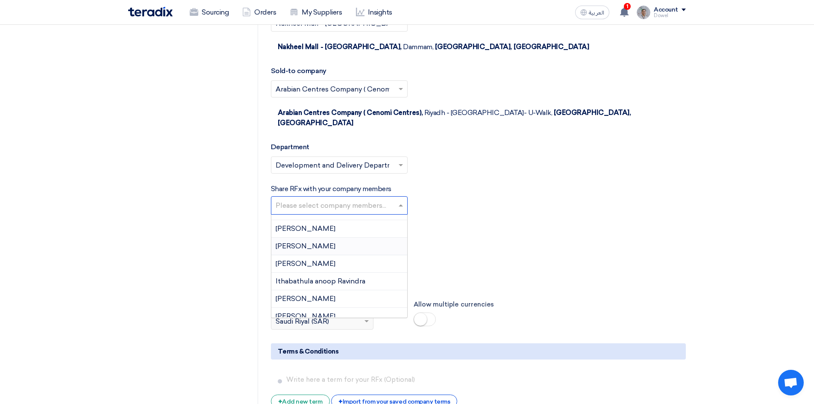
scroll to position [256, 0]
click at [331, 239] on div "[PERSON_NAME]" at bounding box center [339, 248] width 136 height 18
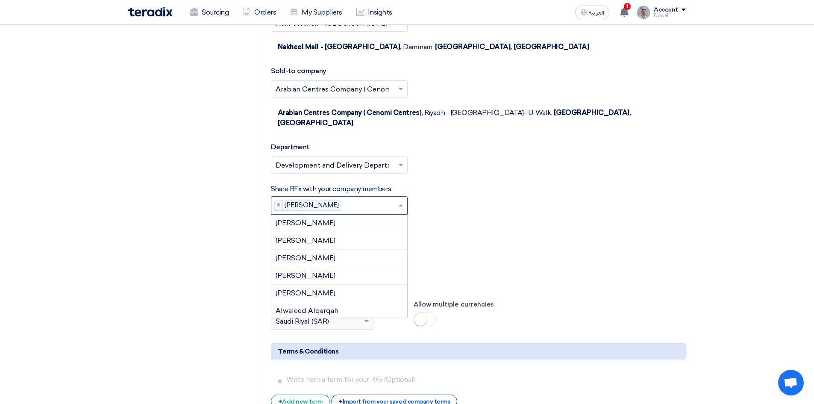
click at [346, 199] on input "text" at bounding box center [371, 206] width 53 height 14
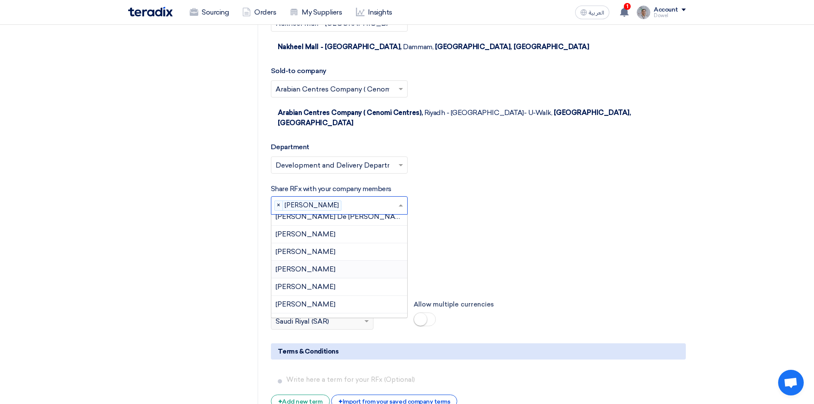
scroll to position [332, 0]
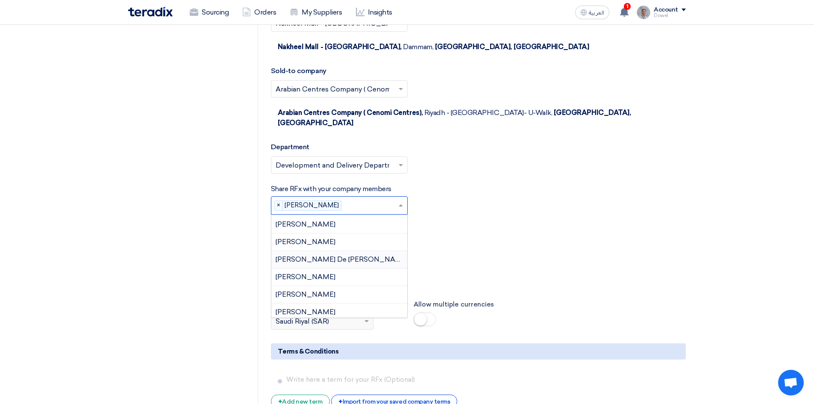
click at [330, 255] on span "[PERSON_NAME] De [PERSON_NAME]" at bounding box center [342, 259] width 133 height 8
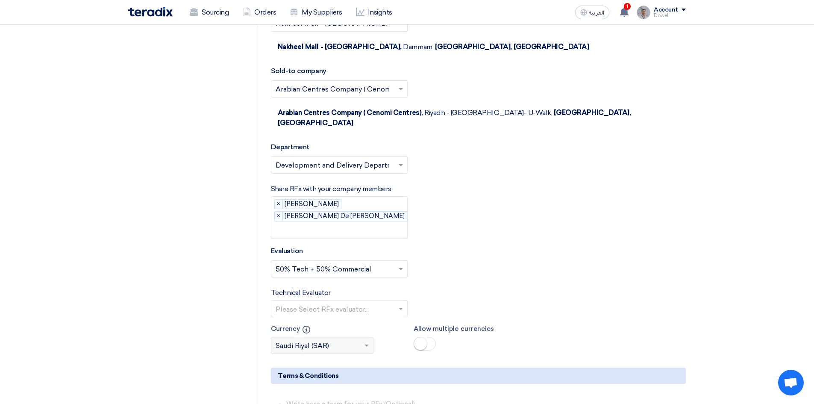
click at [355, 224] on input "text" at bounding box center [347, 231] width 142 height 14
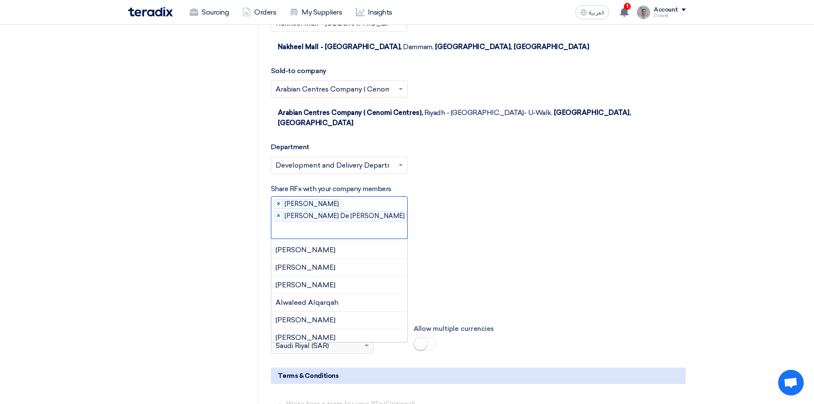
scroll to position [0, 0]
click at [336, 243] on span "[PERSON_NAME]" at bounding box center [306, 247] width 60 height 8
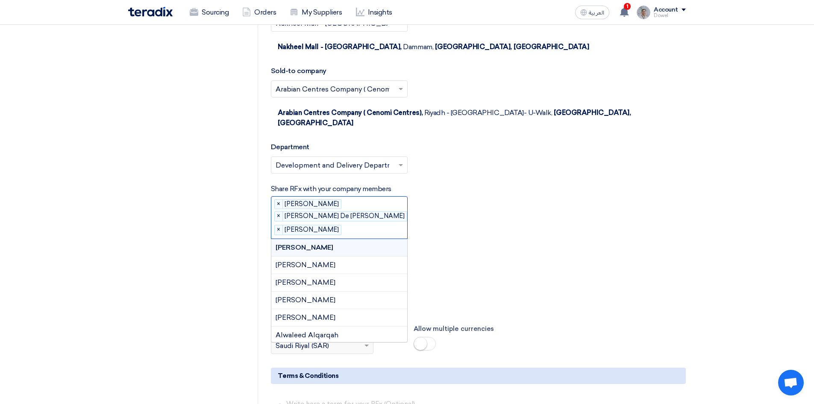
click at [360, 224] on input "text" at bounding box center [381, 231] width 73 height 14
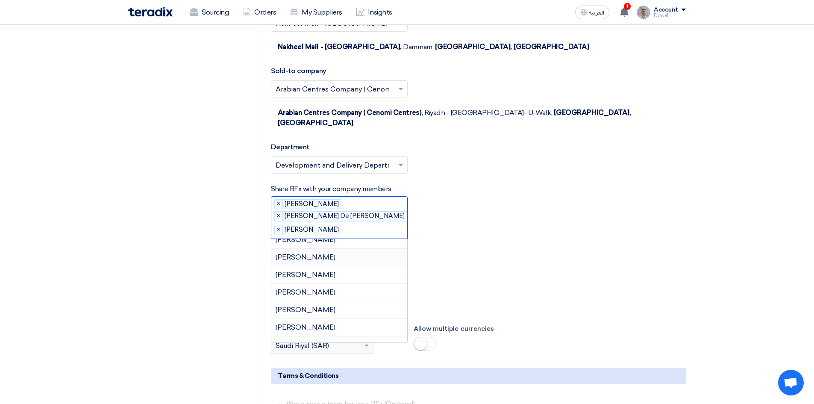
scroll to position [470, 0]
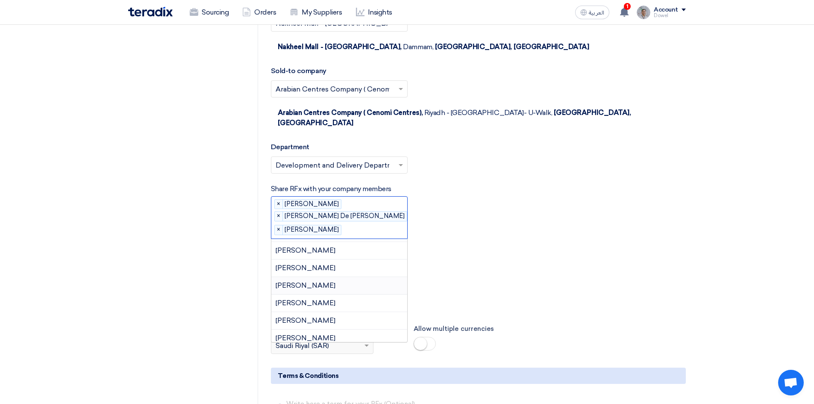
click at [341, 277] on div "[PERSON_NAME]" at bounding box center [339, 286] width 136 height 18
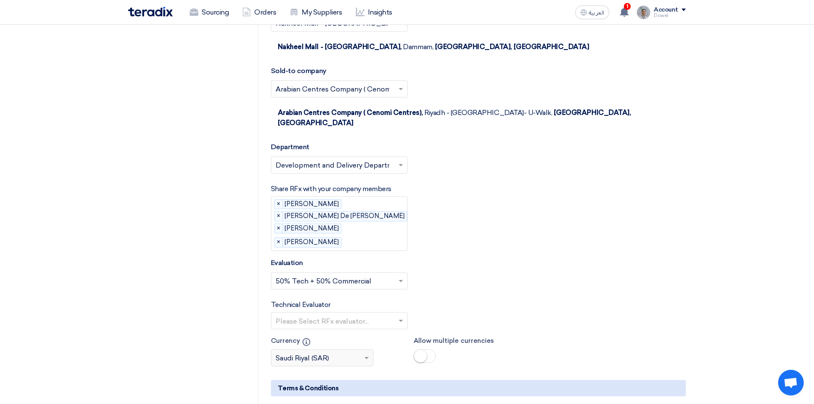
click at [339, 315] on input "text" at bounding box center [335, 322] width 119 height 14
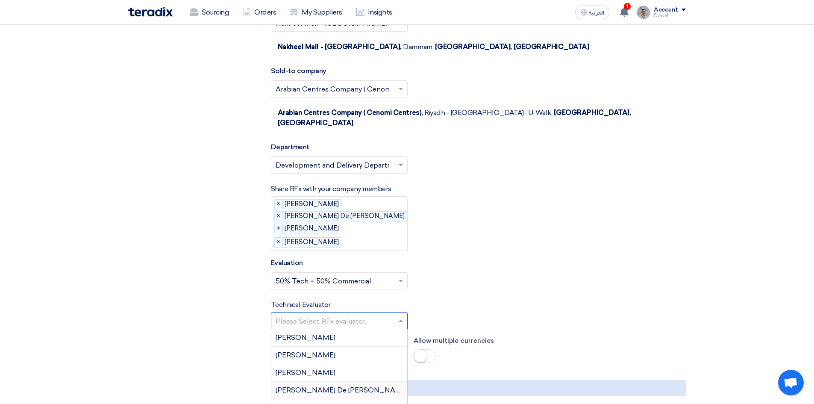
click at [308, 386] on span "[PERSON_NAME] De [PERSON_NAME]" at bounding box center [342, 390] width 133 height 8
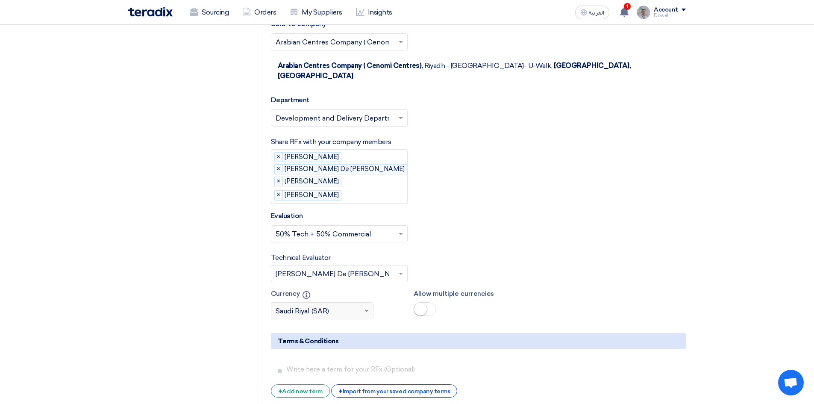
scroll to position [2992, 0]
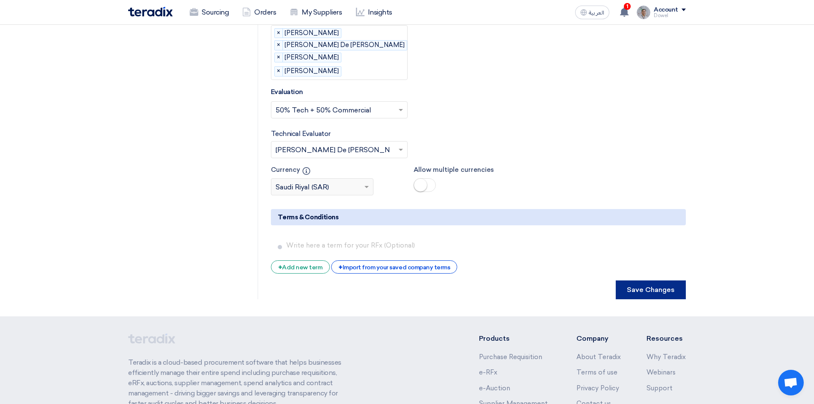
click at [660, 280] on button "Save Changes" at bounding box center [651, 289] width 70 height 19
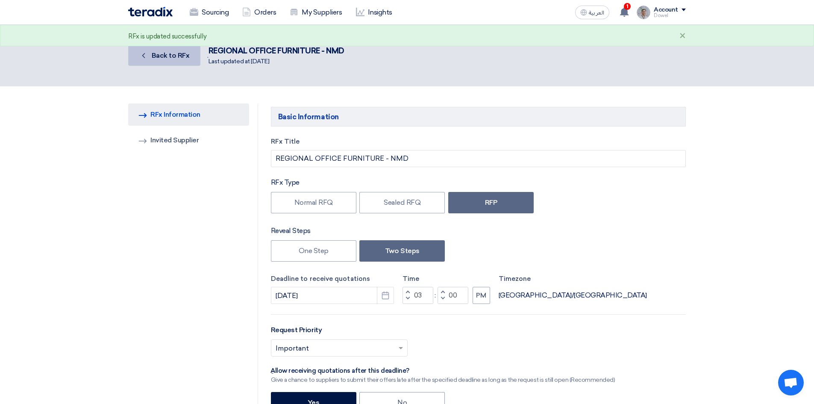
click at [164, 62] on link "Back Back to RFx" at bounding box center [164, 55] width 72 height 21
